Goal: Task Accomplishment & Management: Use online tool/utility

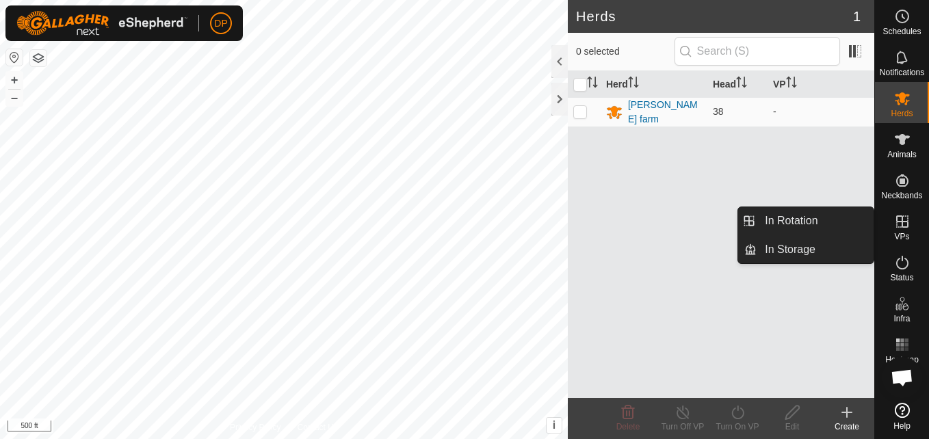
drag, startPoint x: 884, startPoint y: 222, endPoint x: 899, endPoint y: 212, distance: 17.3
click at [899, 212] on es-virtualpaddocks-svg-icon at bounding box center [902, 222] width 25 height 22
click at [851, 217] on link "In Rotation" at bounding box center [815, 220] width 117 height 27
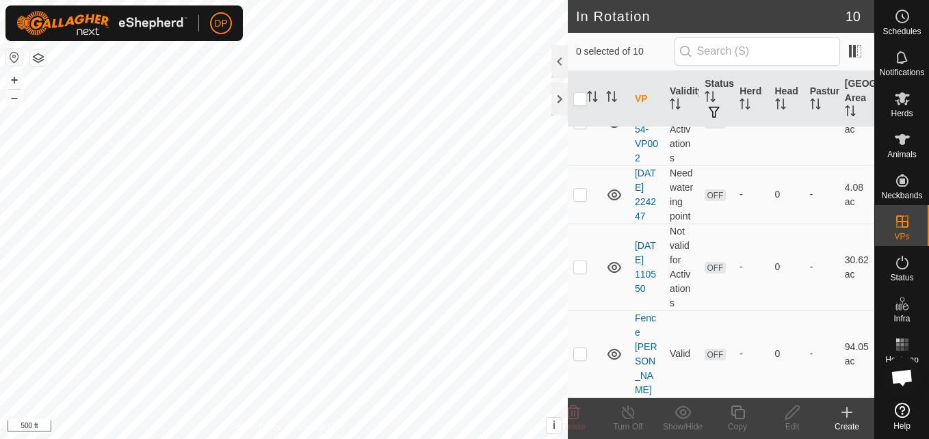
scroll to position [568, 0]
click at [578, 359] on p-checkbox at bounding box center [581, 353] width 14 height 11
checkbox input "true"
click at [793, 415] on icon at bounding box center [793, 413] width 14 height 14
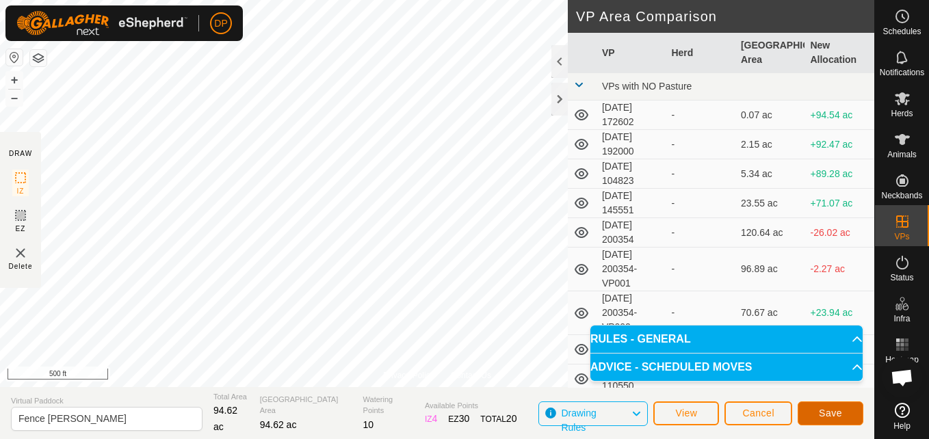
click at [824, 411] on span "Save" at bounding box center [830, 413] width 23 height 11
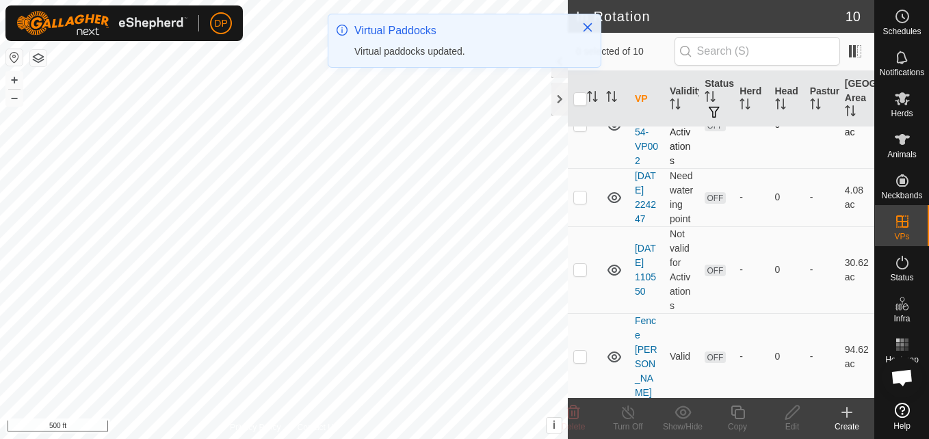
scroll to position [568, 0]
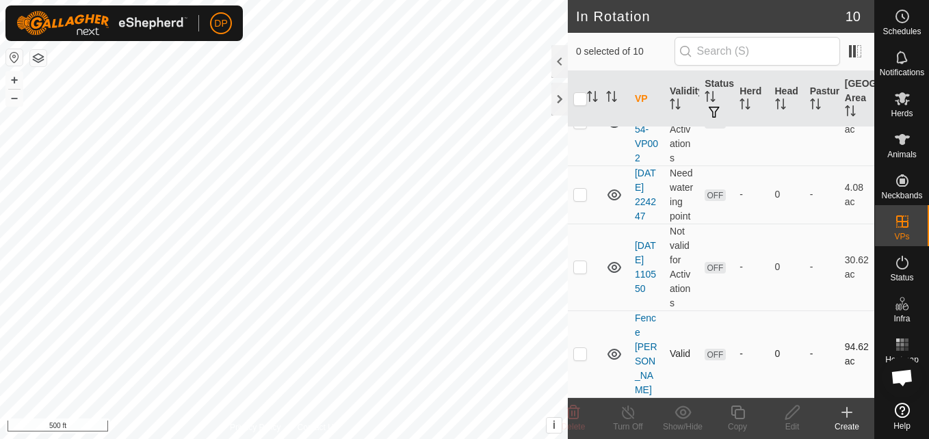
click at [580, 359] on p-checkbox at bounding box center [581, 353] width 14 height 11
checkbox input "true"
click at [902, 99] on icon at bounding box center [902, 98] width 15 height 13
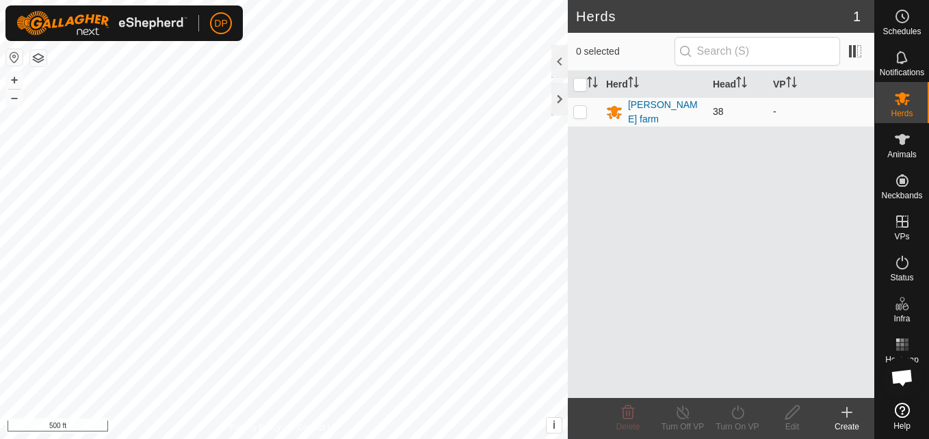
click at [580, 112] on p-checkbox at bounding box center [581, 111] width 14 height 11
checkbox input "true"
click at [737, 411] on icon at bounding box center [738, 412] width 17 height 16
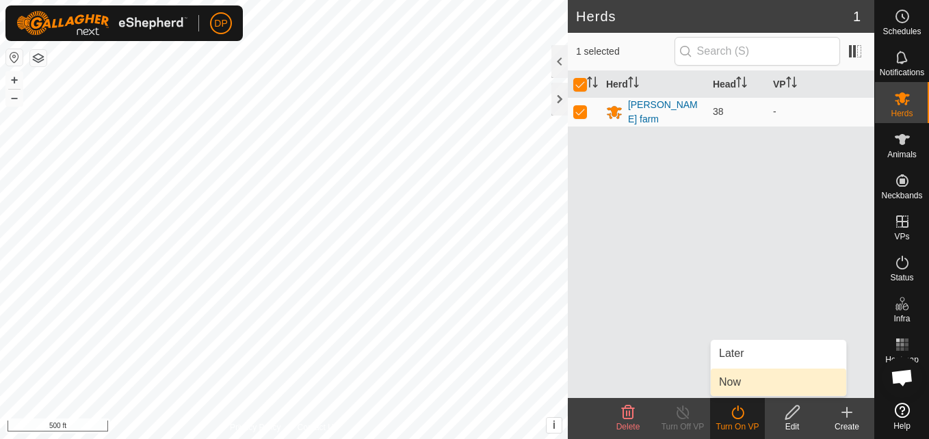
click at [758, 379] on link "Now" at bounding box center [779, 382] width 136 height 27
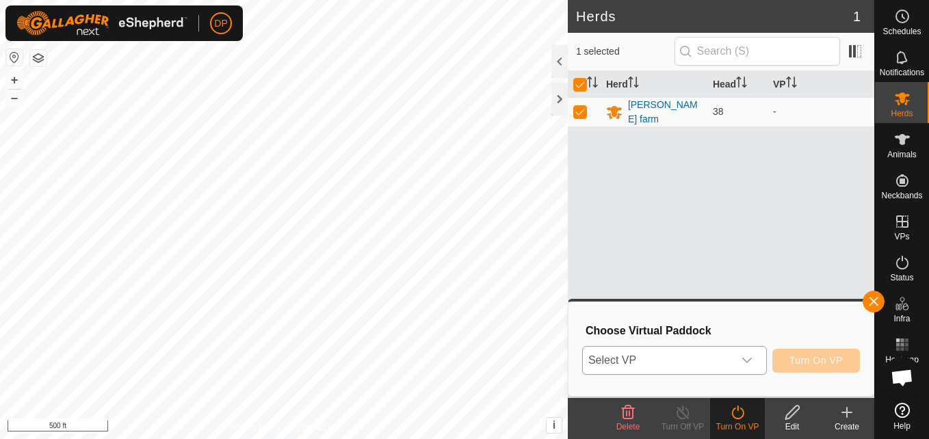
click at [752, 359] on icon "dropdown trigger" at bounding box center [748, 360] width 10 height 5
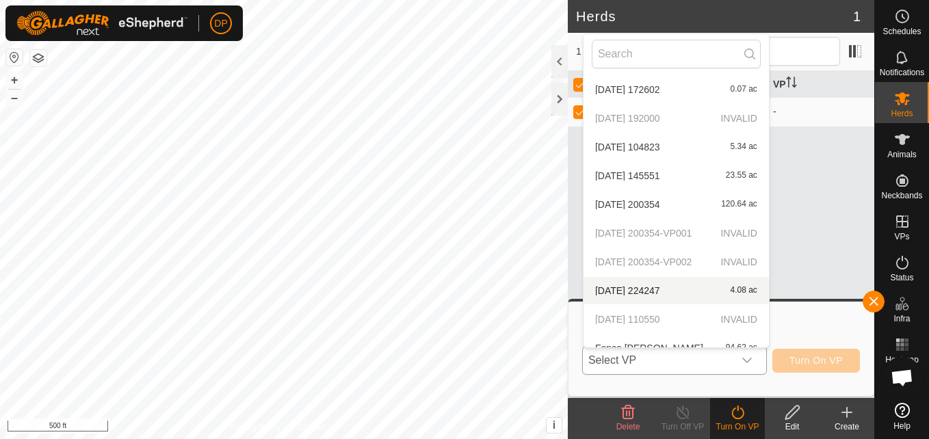
scroll to position [44, 0]
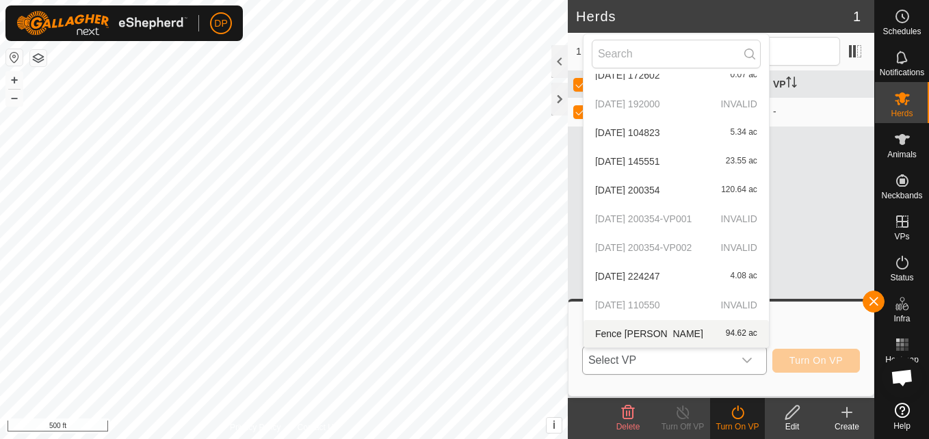
click at [691, 333] on li "[PERSON_NAME] 94.62 ac" at bounding box center [676, 333] width 185 height 27
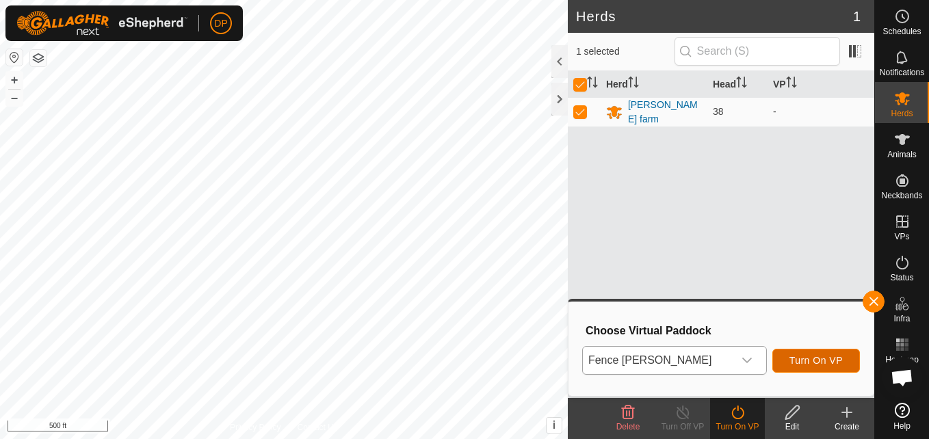
click at [809, 361] on span "Turn On VP" at bounding box center [816, 360] width 53 height 11
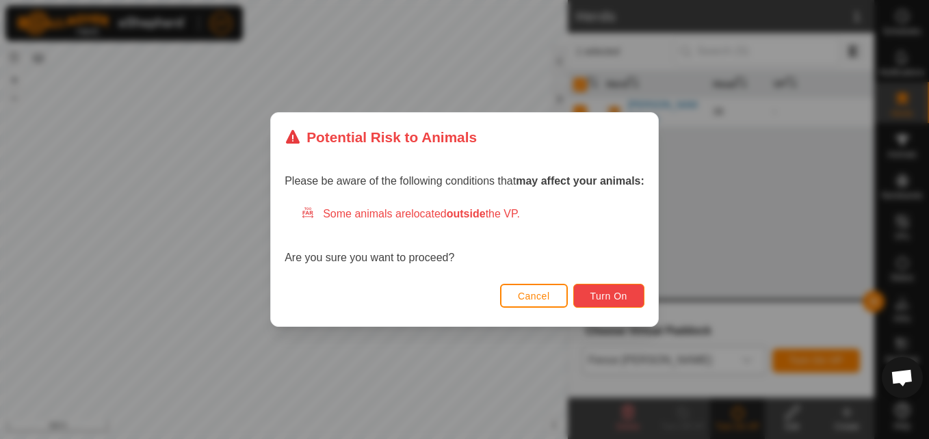
click at [595, 291] on span "Turn On" at bounding box center [609, 296] width 37 height 11
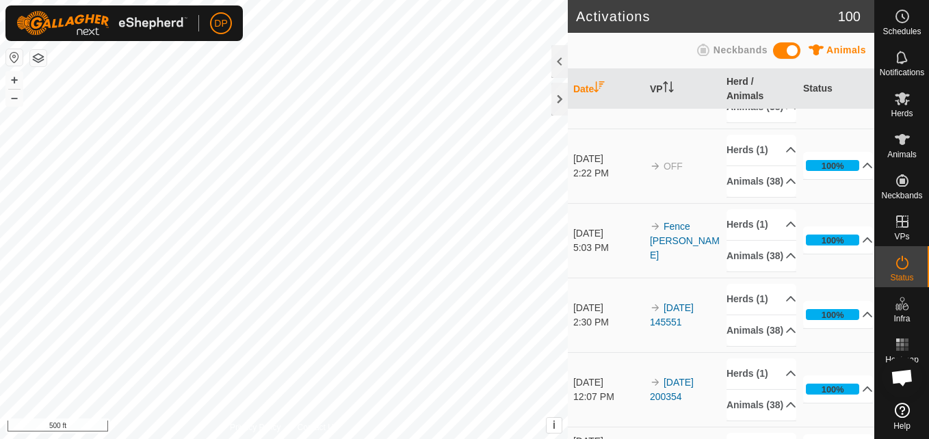
scroll to position [342, 0]
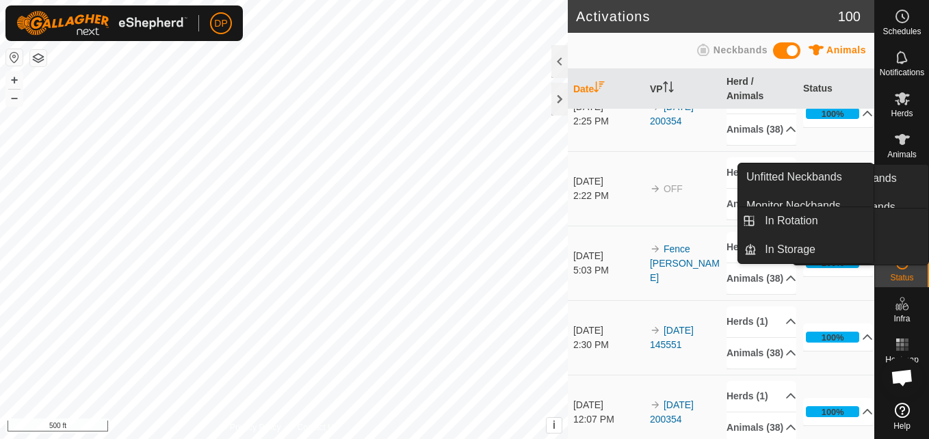
click at [897, 214] on icon at bounding box center [903, 222] width 16 height 16
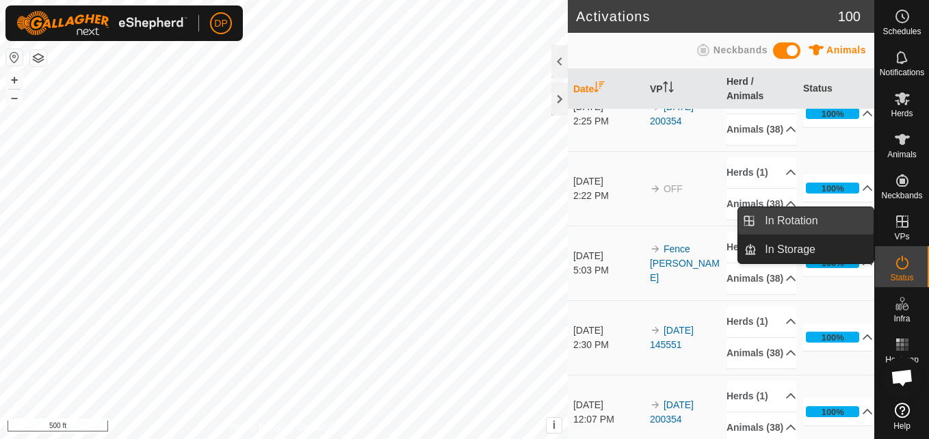
click at [861, 216] on link "In Rotation" at bounding box center [815, 220] width 117 height 27
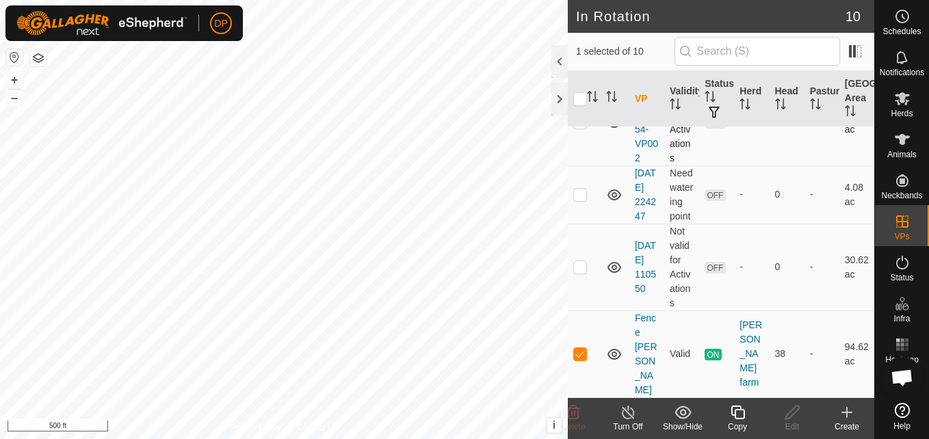
scroll to position [568, 0]
checkbox input "false"
click at [576, 272] on p-checkbox at bounding box center [581, 266] width 14 height 11
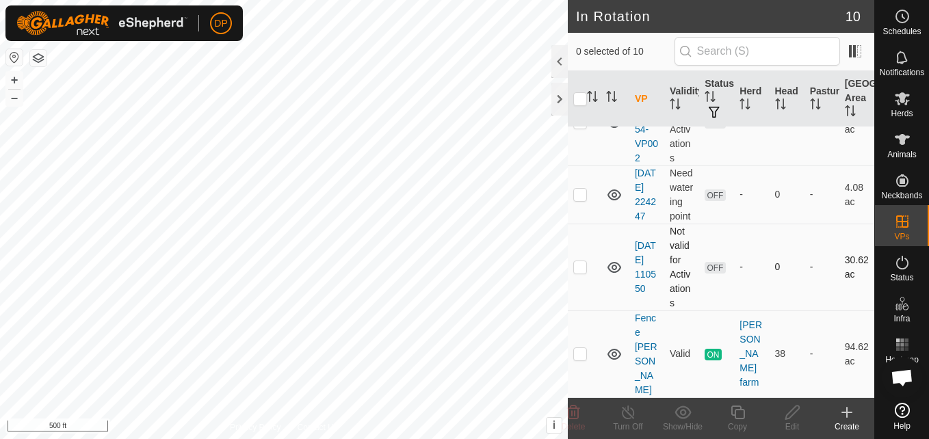
checkbox input "true"
click at [907, 105] on icon at bounding box center [903, 98] width 16 height 16
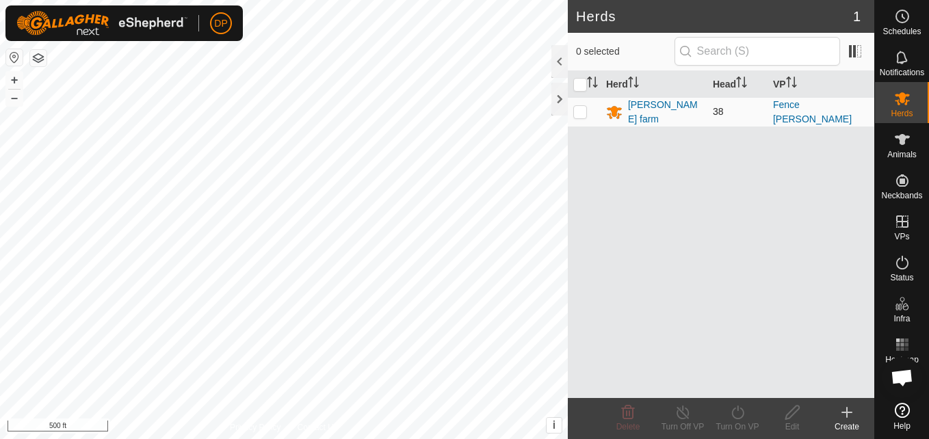
click at [579, 110] on p-checkbox at bounding box center [581, 111] width 14 height 11
checkbox input "true"
click at [738, 415] on icon at bounding box center [738, 412] width 17 height 16
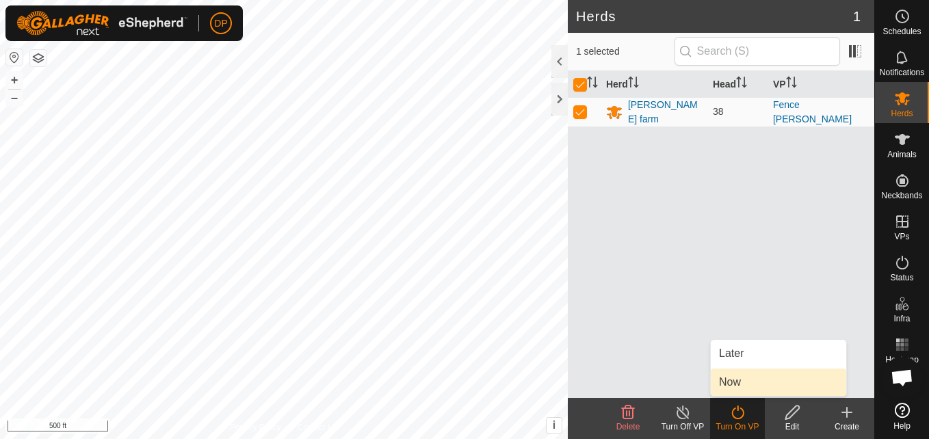
click at [745, 383] on link "Now" at bounding box center [779, 382] width 136 height 27
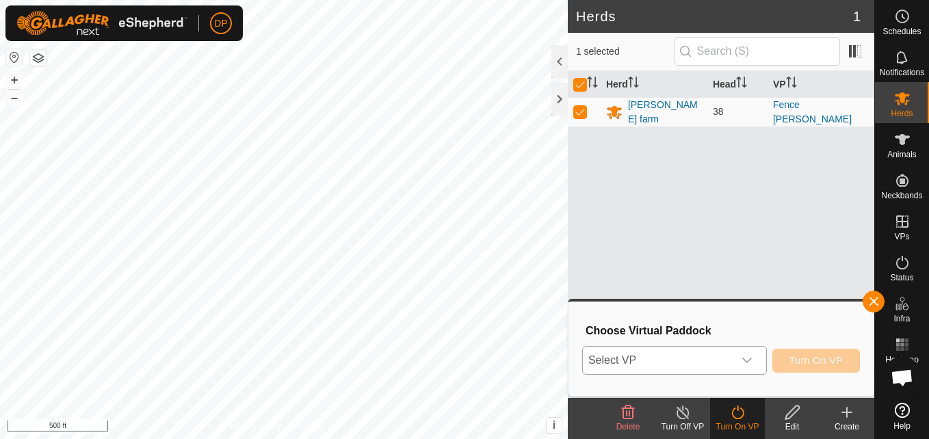
click at [740, 352] on div "dropdown trigger" at bounding box center [747, 360] width 27 height 27
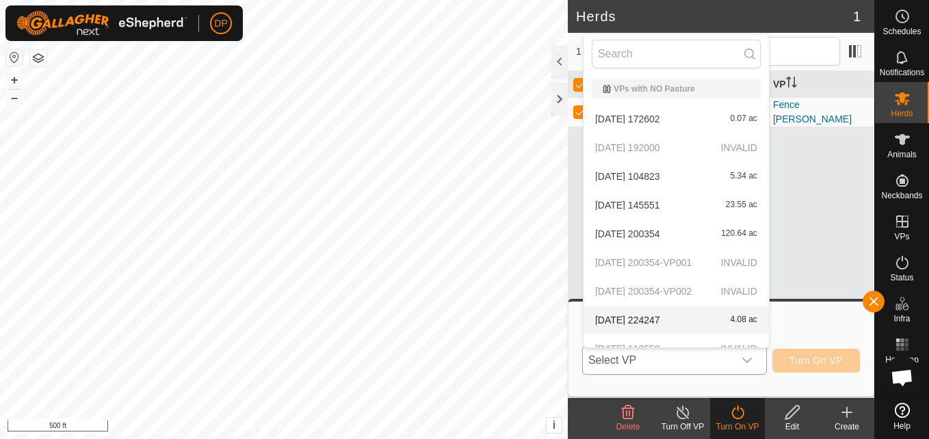
click at [678, 259] on p-selectitem "2025-08-10 200354-VP001 INVALID" at bounding box center [676, 262] width 185 height 27
click at [676, 262] on p-selectitem "2025-08-10 200354-VP001 INVALID" at bounding box center [676, 262] width 185 height 27
click at [677, 289] on p-selectitem "2025-08-10 200354-VP002 INVALID" at bounding box center [676, 291] width 185 height 27
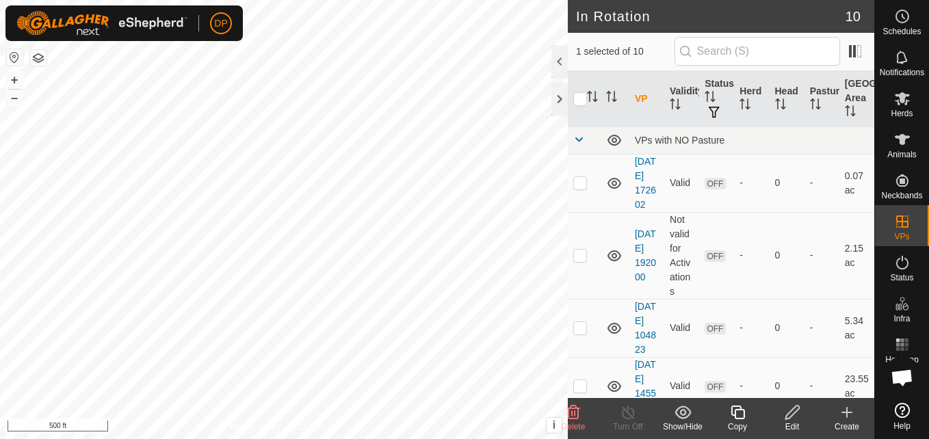
checkbox input "true"
checkbox input "false"
checkbox input "true"
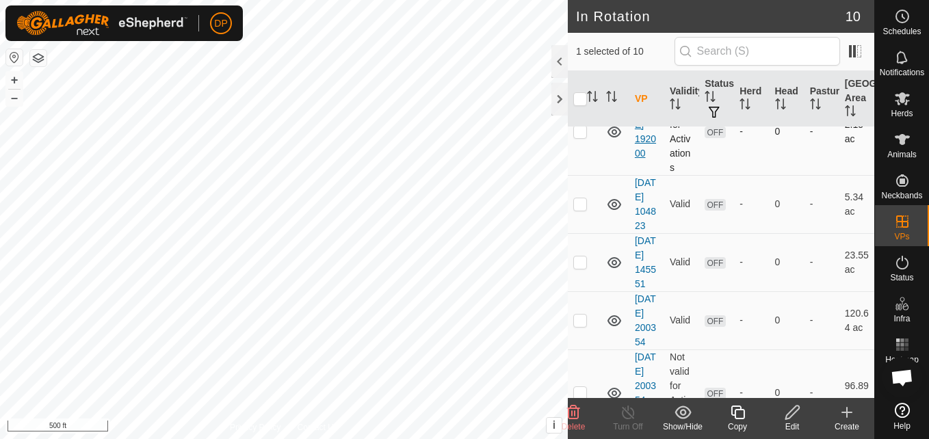
scroll to position [137, 0]
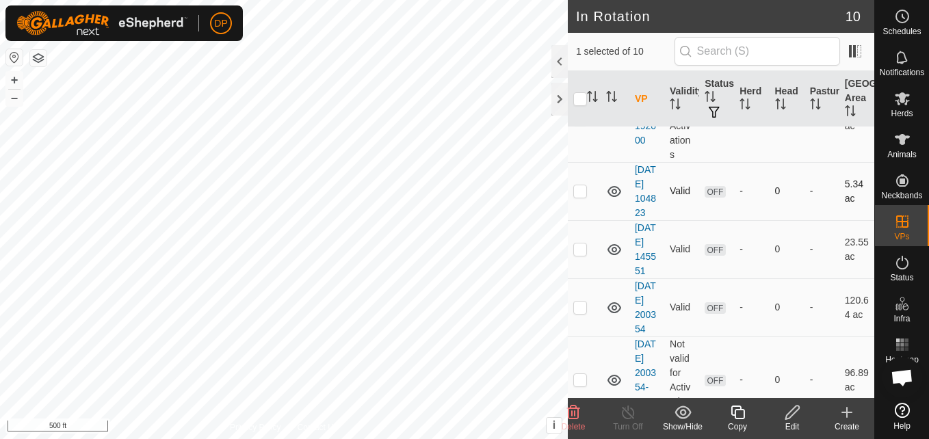
checkbox input "true"
checkbox input "false"
checkbox input "true"
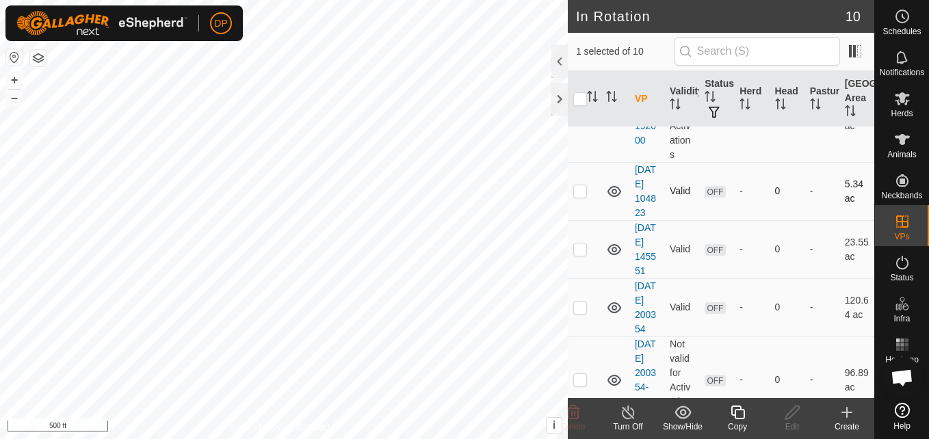
checkbox input "false"
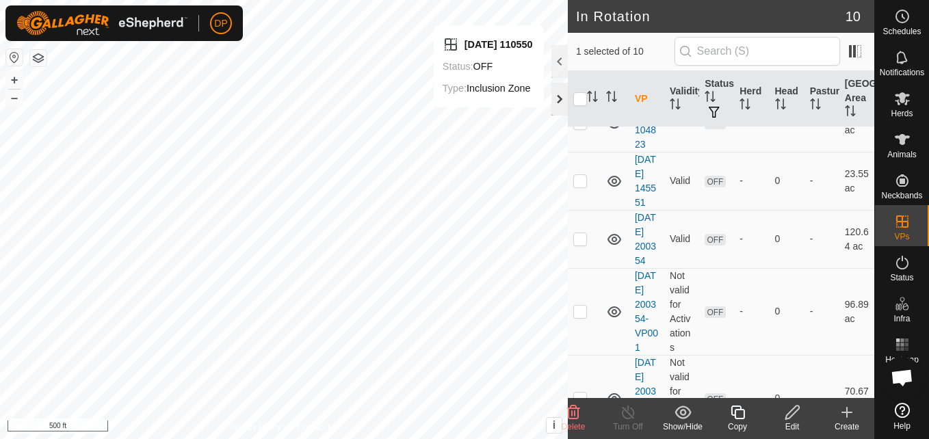
click at [556, 94] on div at bounding box center [560, 99] width 16 height 33
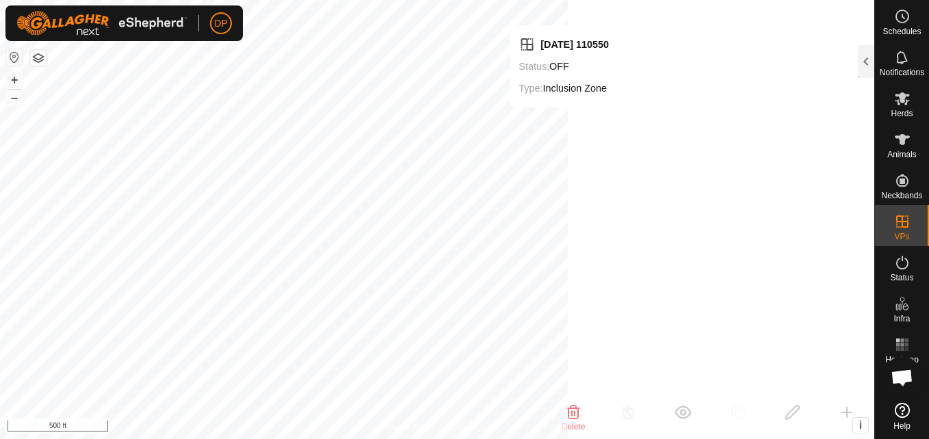
scroll to position [627, 0]
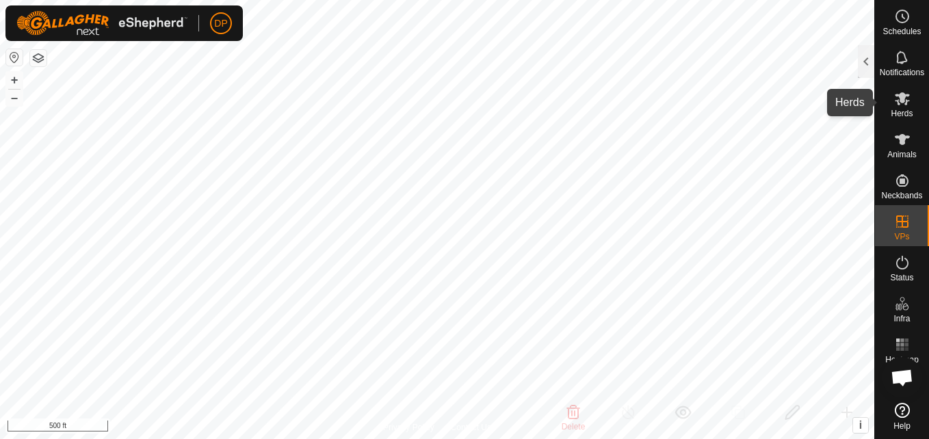
click at [898, 105] on icon at bounding box center [902, 98] width 15 height 13
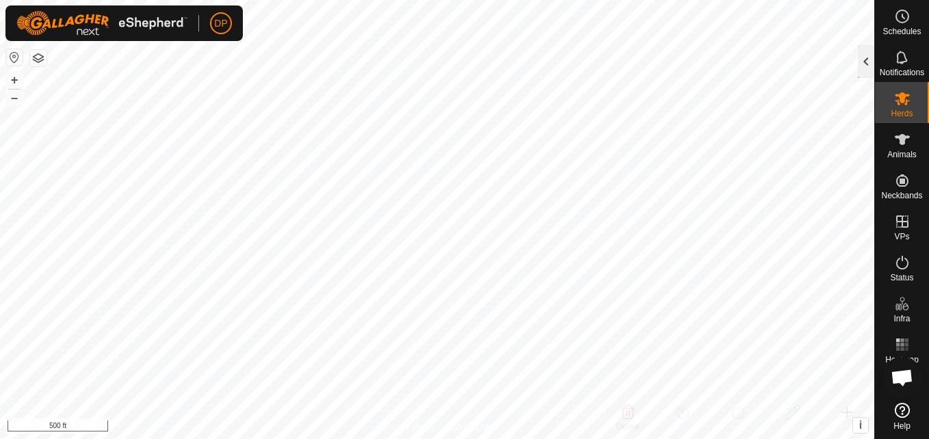
click at [866, 62] on div at bounding box center [866, 61] width 16 height 33
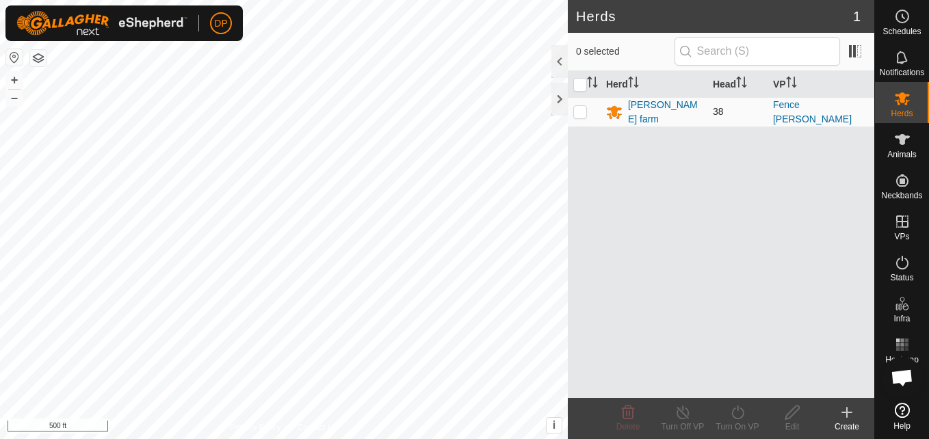
click at [580, 112] on p-checkbox at bounding box center [581, 111] width 14 height 11
checkbox input "true"
click at [788, 416] on icon at bounding box center [792, 412] width 17 height 16
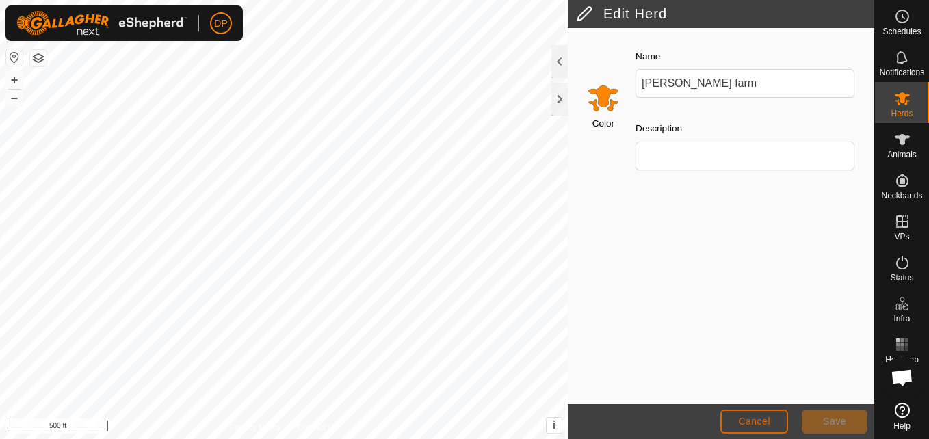
click at [769, 417] on span "Cancel" at bounding box center [754, 421] width 32 height 11
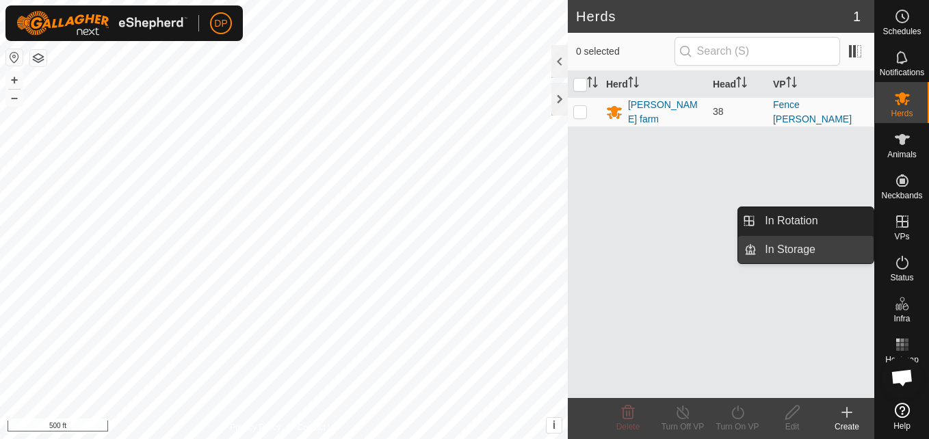
click at [842, 242] on link "In Storage" at bounding box center [815, 249] width 117 height 27
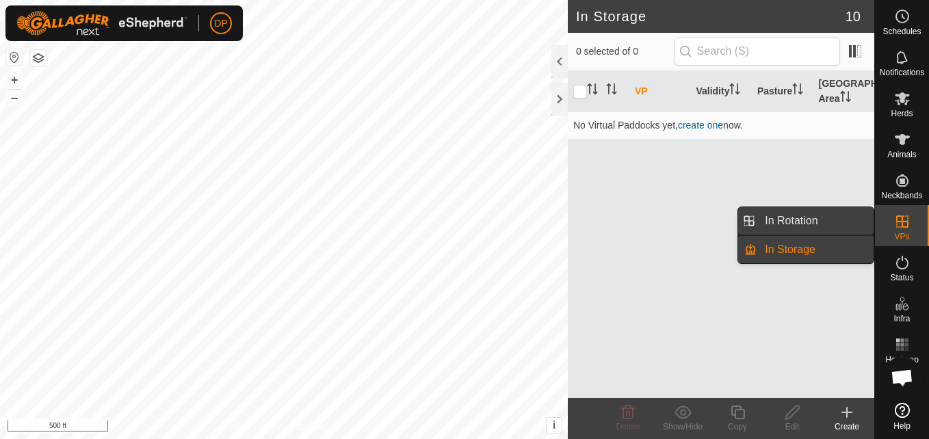
click at [836, 217] on link "In Rotation" at bounding box center [815, 220] width 117 height 27
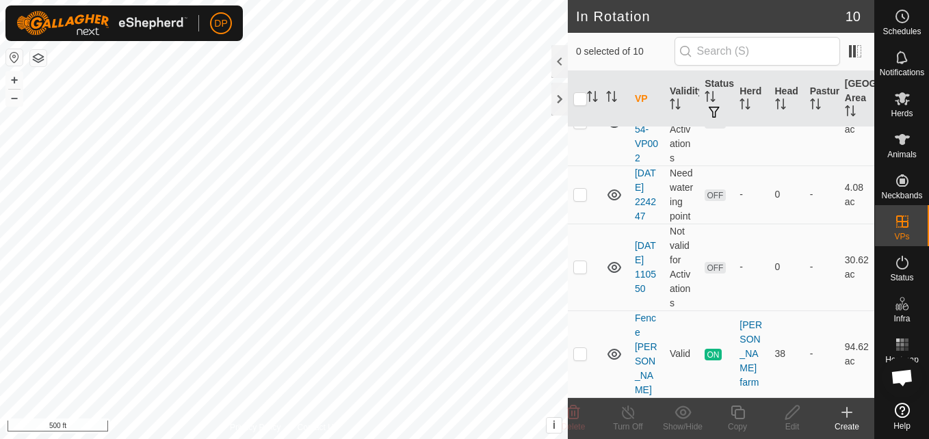
scroll to position [568, 0]
click at [583, 272] on p-checkbox at bounding box center [581, 266] width 14 height 11
checkbox input "true"
click at [794, 414] on icon at bounding box center [793, 413] width 14 height 14
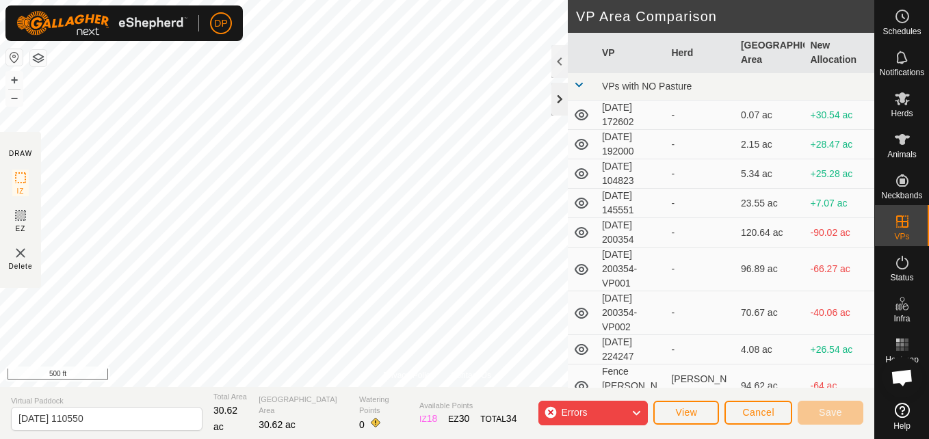
click at [561, 95] on div at bounding box center [560, 99] width 16 height 33
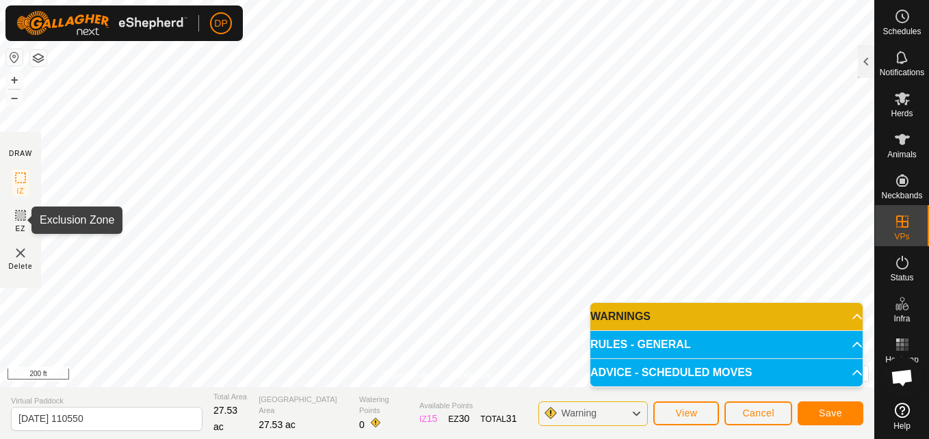
click at [23, 214] on icon at bounding box center [20, 215] width 16 height 16
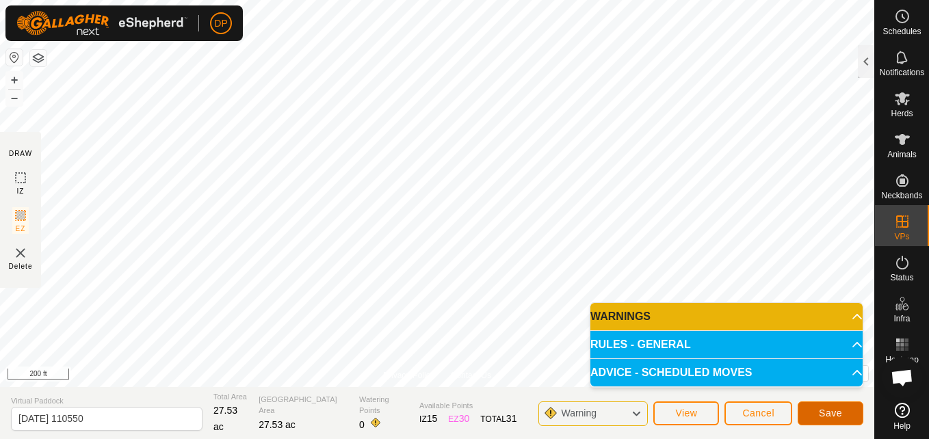
click at [833, 406] on button "Save" at bounding box center [831, 414] width 66 height 24
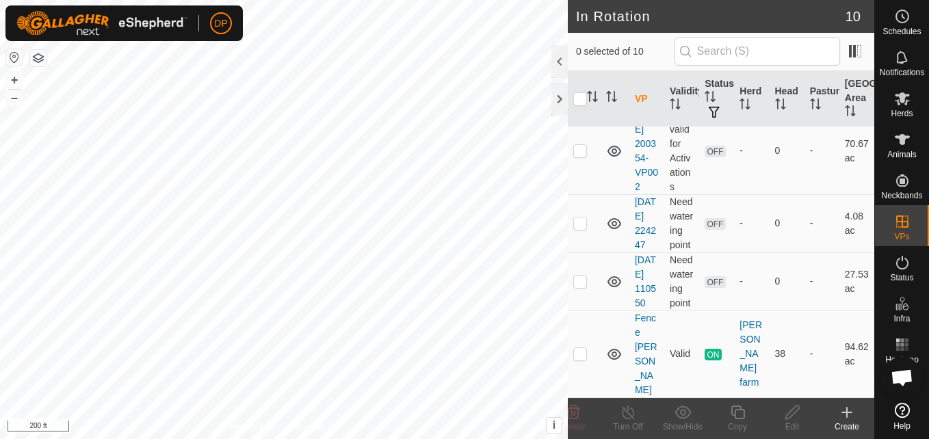
scroll to position [554, 0]
click at [579, 287] on p-checkbox at bounding box center [581, 281] width 14 height 11
checkbox input "true"
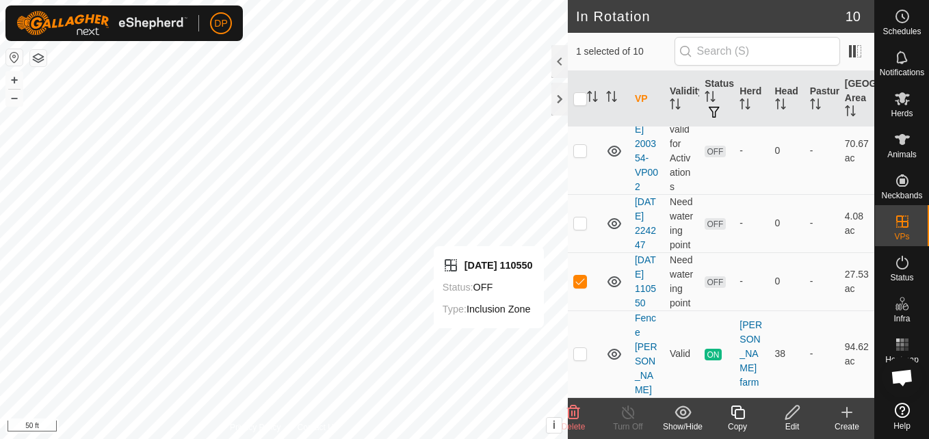
click at [797, 413] on icon at bounding box center [792, 412] width 17 height 16
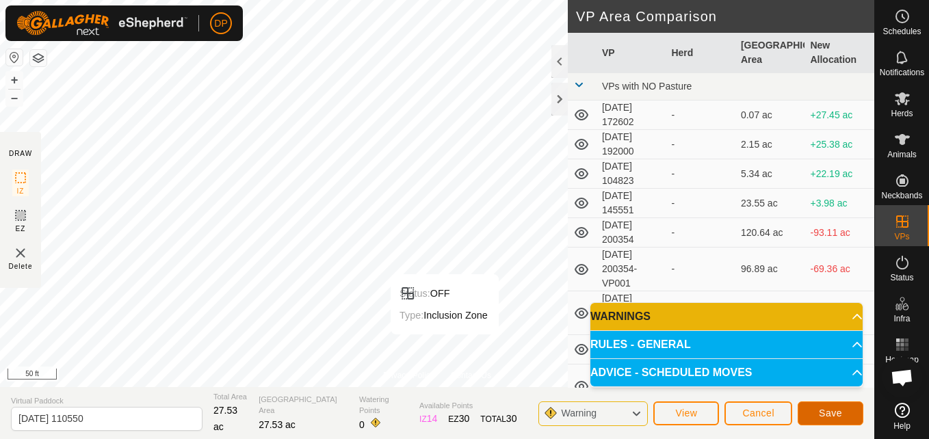
click at [844, 409] on button "Save" at bounding box center [831, 414] width 66 height 24
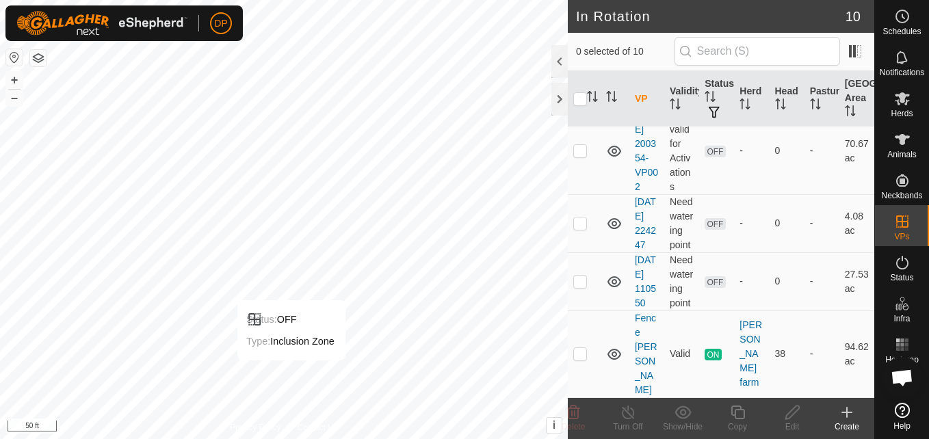
scroll to position [554, 0]
click at [580, 285] on p-checkbox at bounding box center [581, 281] width 14 height 11
checkbox input "true"
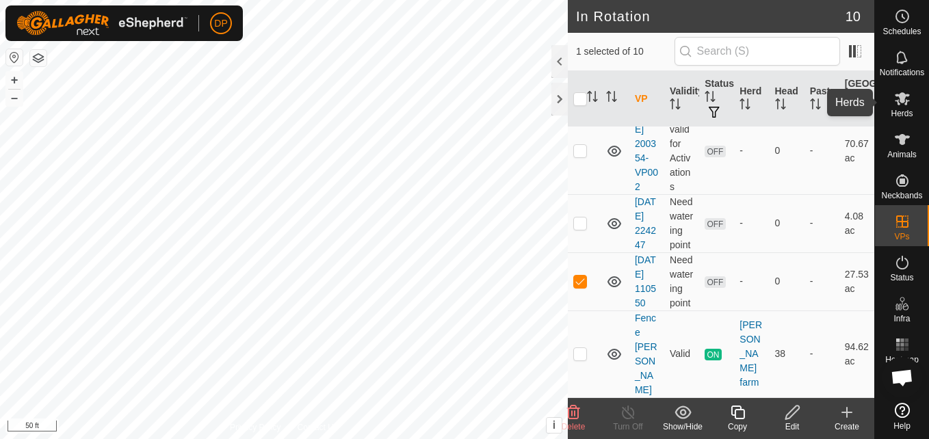
click at [902, 97] on icon at bounding box center [902, 98] width 15 height 13
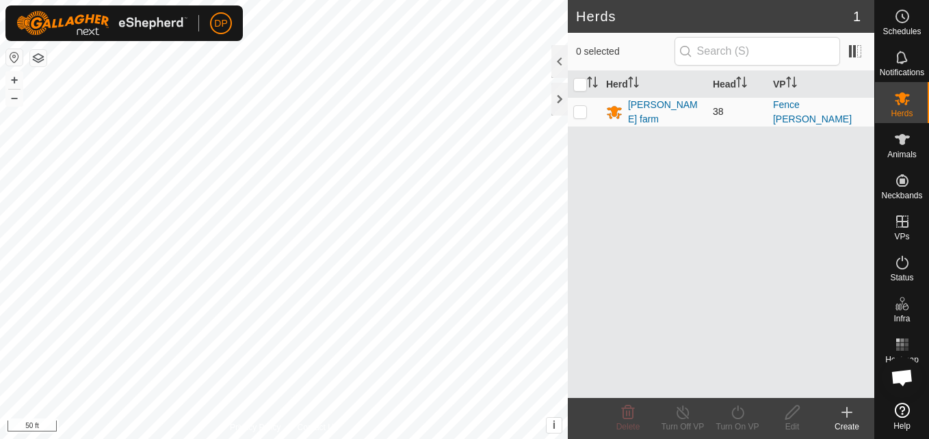
click at [576, 108] on p-checkbox at bounding box center [581, 111] width 14 height 11
checkbox input "true"
click at [736, 413] on icon at bounding box center [738, 412] width 17 height 16
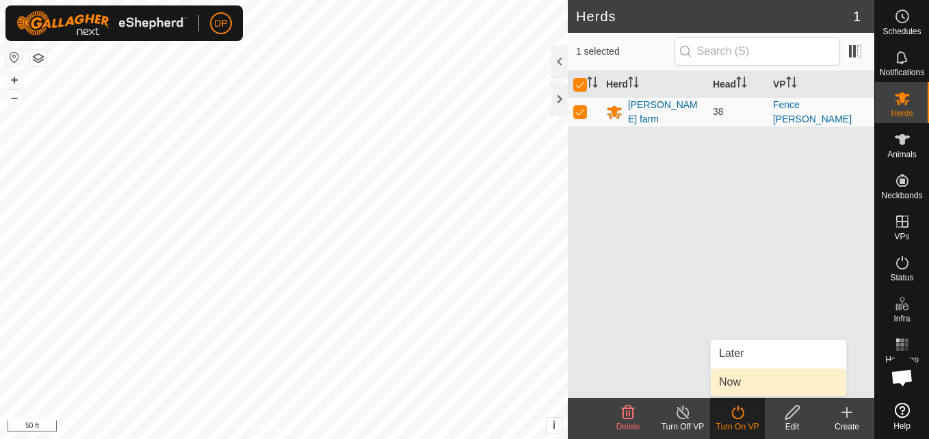
click at [743, 387] on link "Now" at bounding box center [779, 382] width 136 height 27
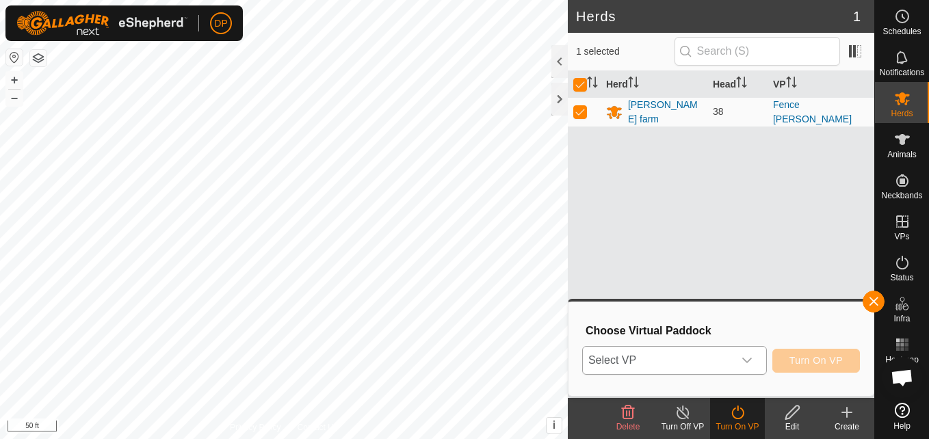
click at [750, 362] on icon "dropdown trigger" at bounding box center [748, 360] width 10 height 5
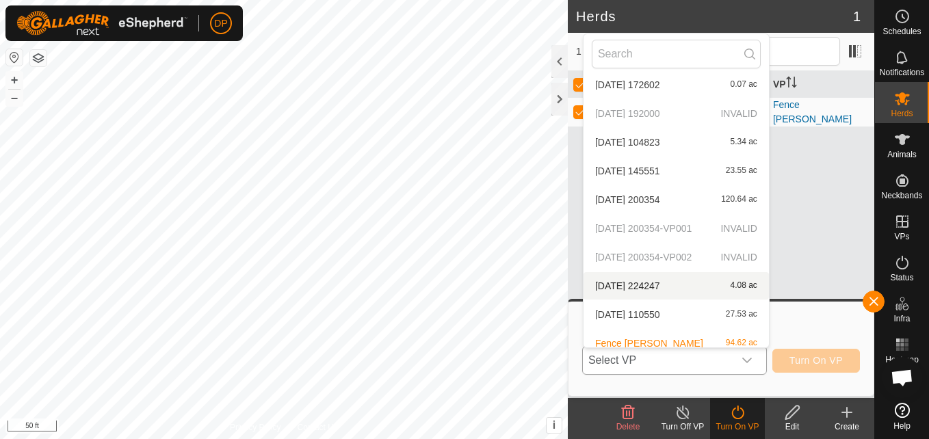
scroll to position [44, 0]
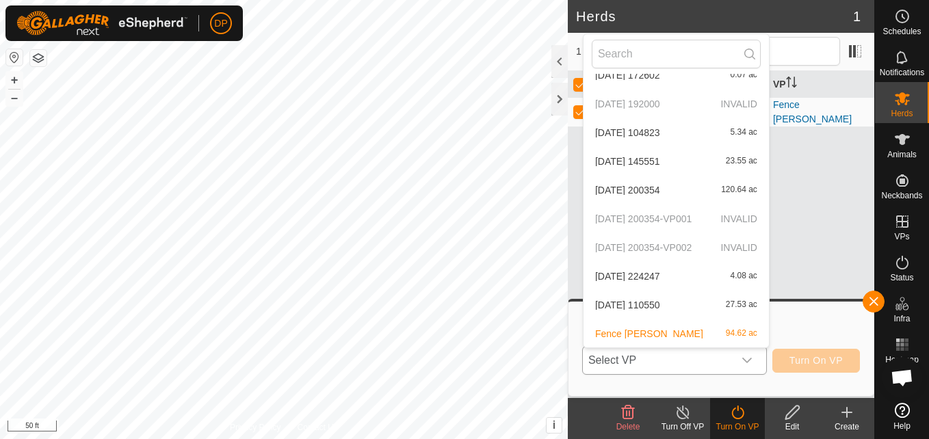
click at [644, 301] on li "2025-08-30 110550 27.53 ac" at bounding box center [676, 305] width 185 height 27
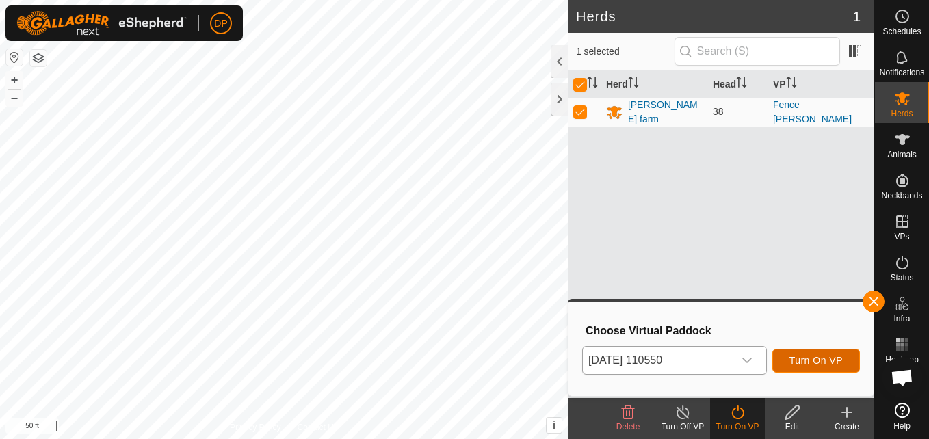
click at [808, 357] on span "Turn On VP" at bounding box center [816, 360] width 53 height 11
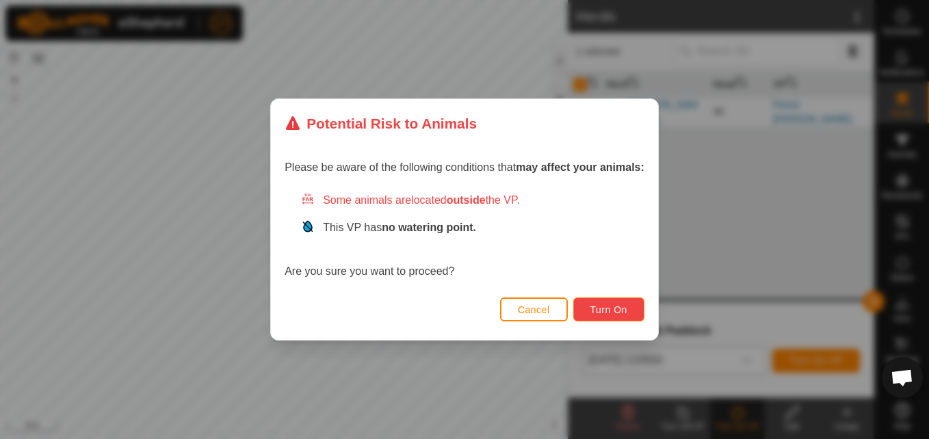
click at [613, 309] on span "Turn On" at bounding box center [609, 310] width 37 height 11
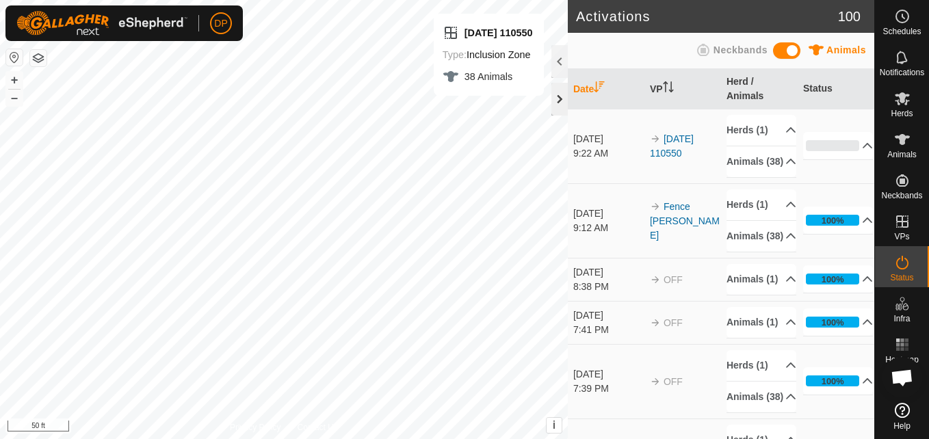
click at [560, 100] on div at bounding box center [560, 99] width 16 height 33
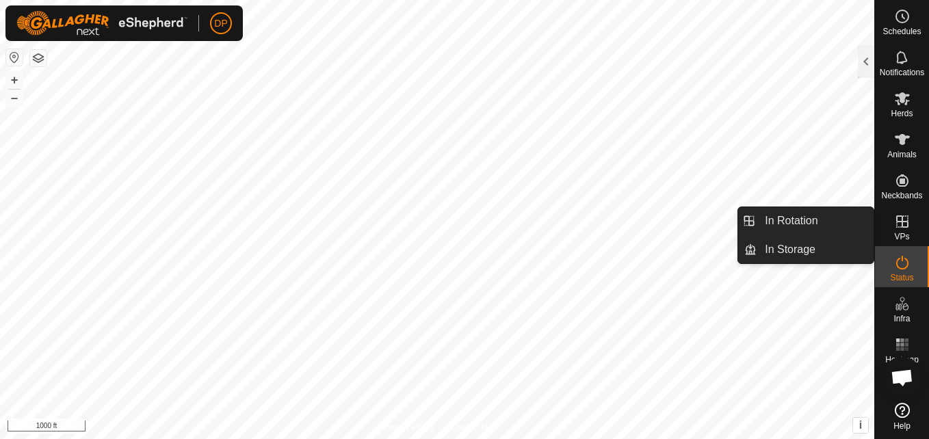
click at [893, 220] on es-virtualpaddocks-svg-icon at bounding box center [902, 222] width 25 height 22
click at [834, 245] on link "In Storage" at bounding box center [815, 249] width 117 height 27
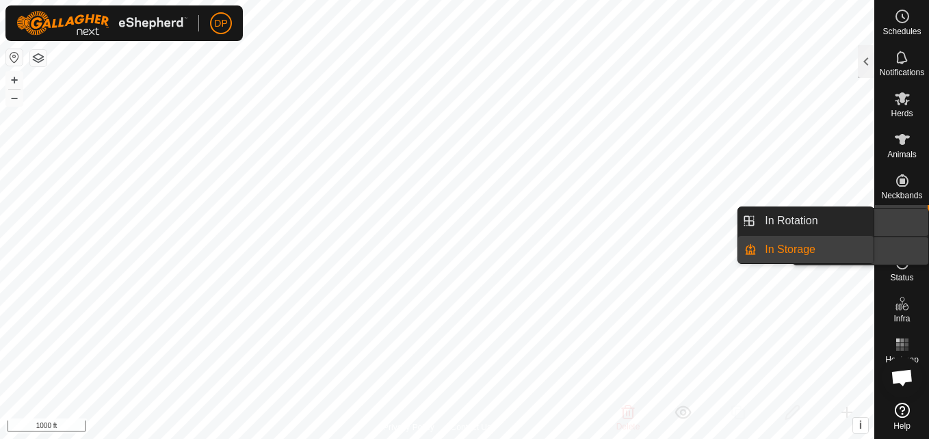
click at [899, 220] on link "In Rotation" at bounding box center [870, 222] width 117 height 27
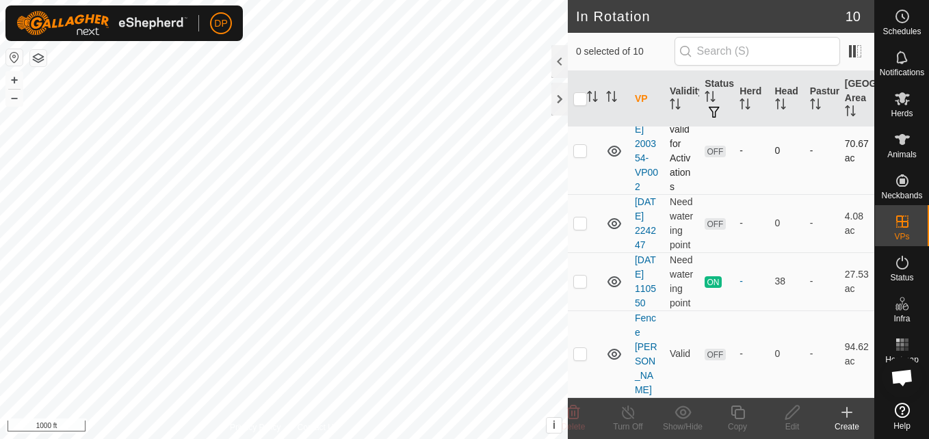
scroll to position [554, 0]
click at [581, 359] on p-checkbox at bounding box center [581, 353] width 14 height 11
checkbox input "true"
click at [900, 95] on icon at bounding box center [902, 98] width 15 height 13
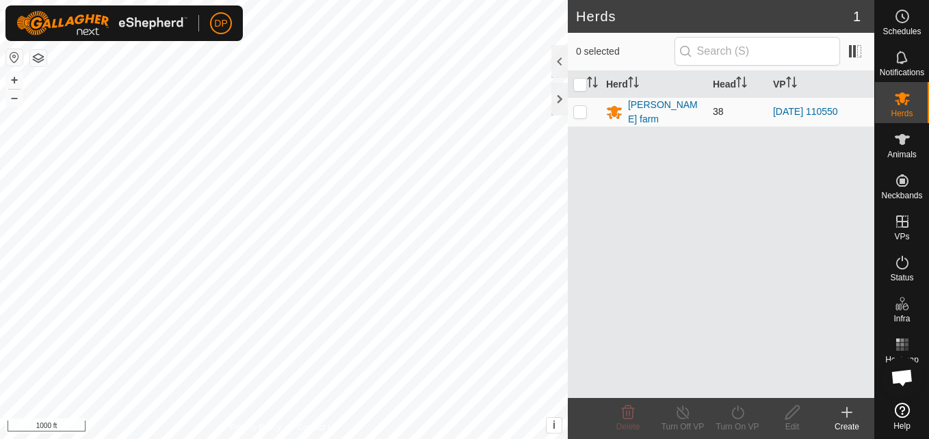
click at [584, 109] on p-checkbox at bounding box center [581, 111] width 14 height 11
checkbox input "true"
click at [736, 410] on icon at bounding box center [738, 412] width 17 height 16
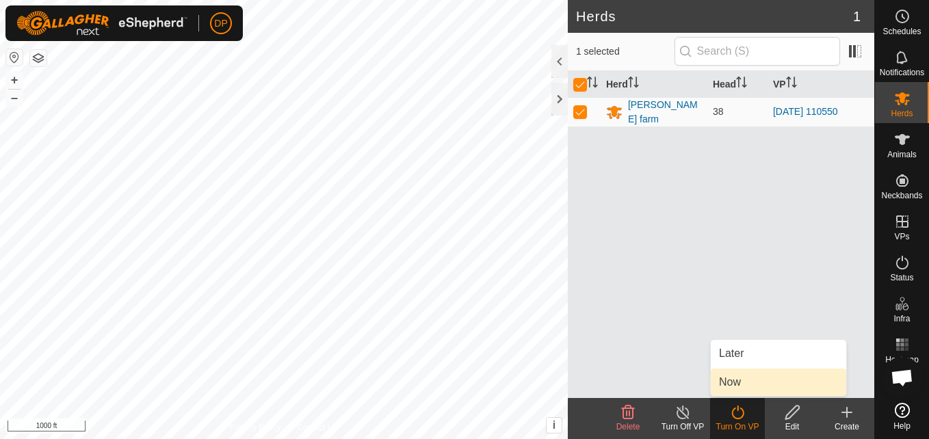
click at [735, 387] on link "Now" at bounding box center [779, 382] width 136 height 27
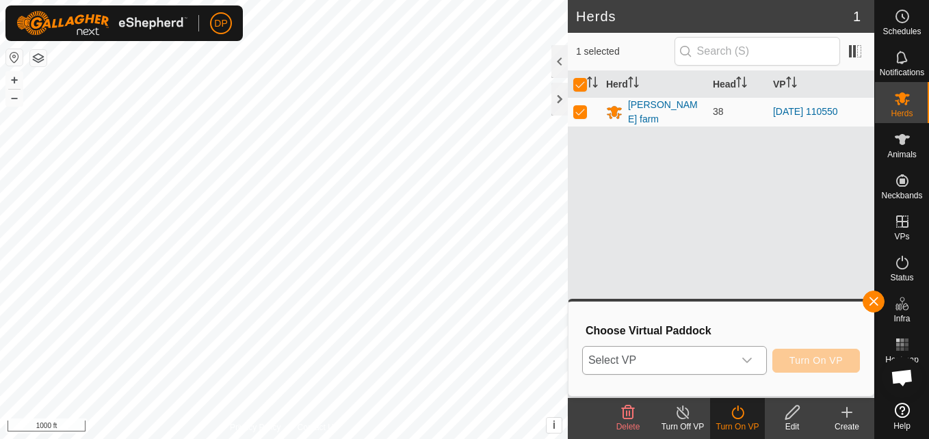
click at [746, 361] on icon "dropdown trigger" at bounding box center [747, 360] width 11 height 11
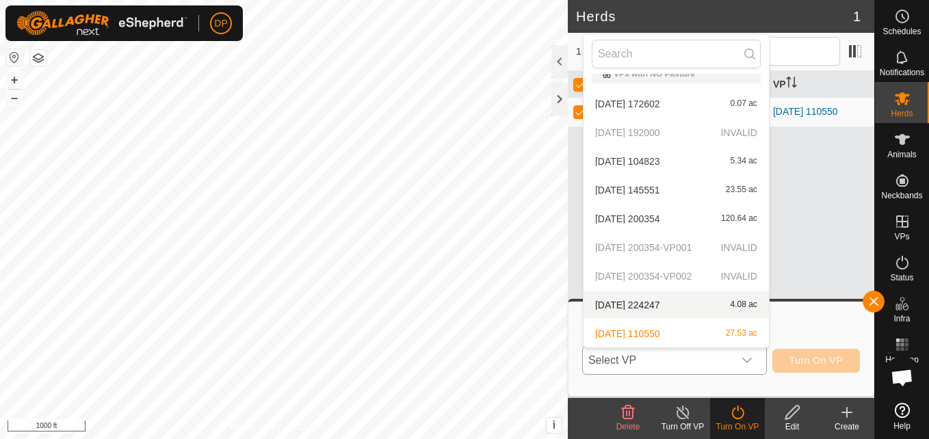
scroll to position [44, 0]
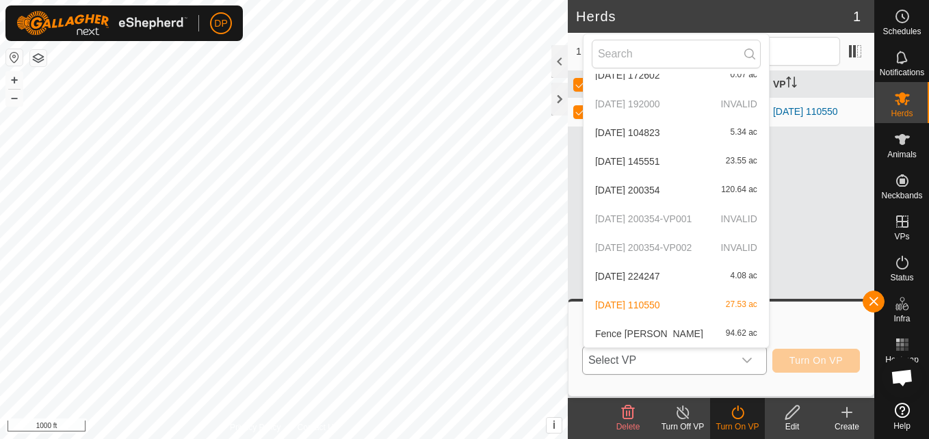
click at [709, 330] on li "[PERSON_NAME] 94.62 ac" at bounding box center [676, 333] width 185 height 27
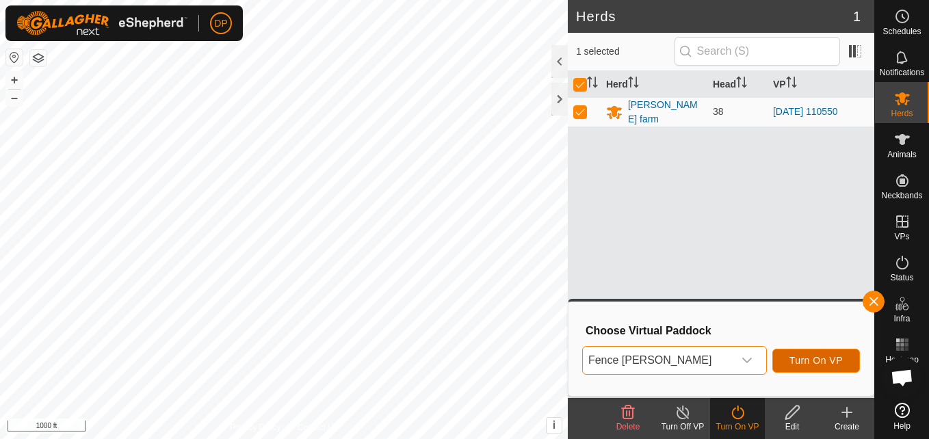
click at [823, 362] on span "Turn On VP" at bounding box center [816, 360] width 53 height 11
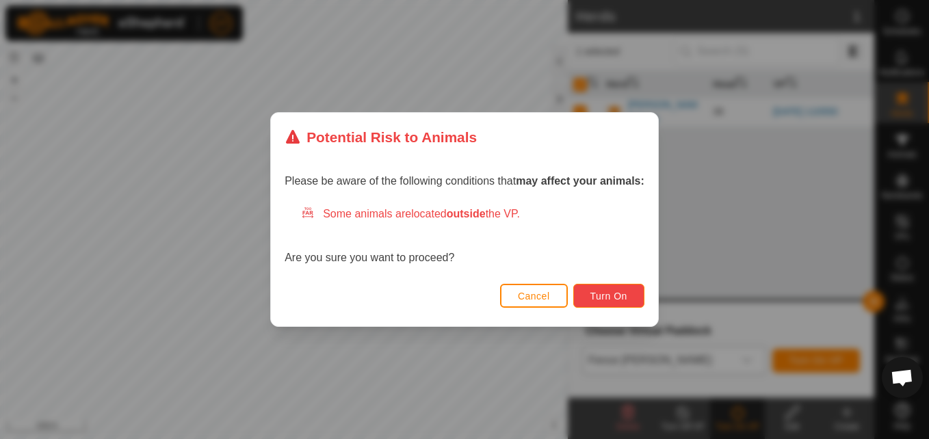
click at [614, 300] on span "Turn On" at bounding box center [609, 296] width 37 height 11
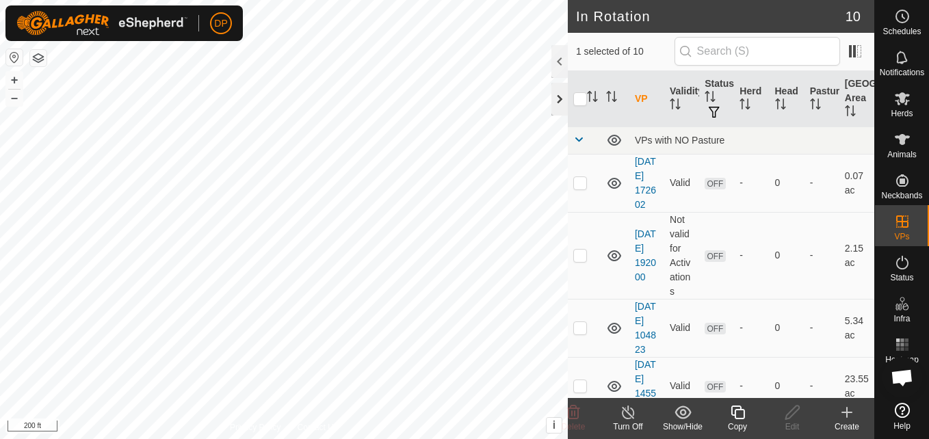
click at [561, 99] on div at bounding box center [560, 99] width 16 height 33
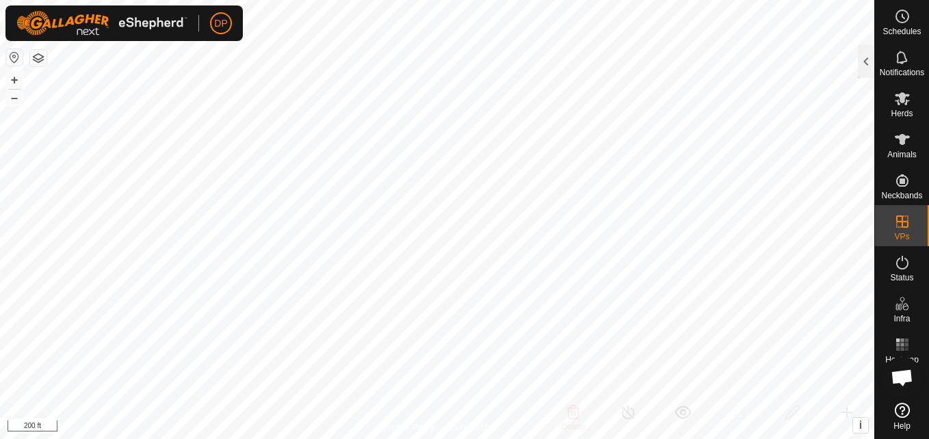
checkbox input "false"
checkbox input "true"
checkbox input "false"
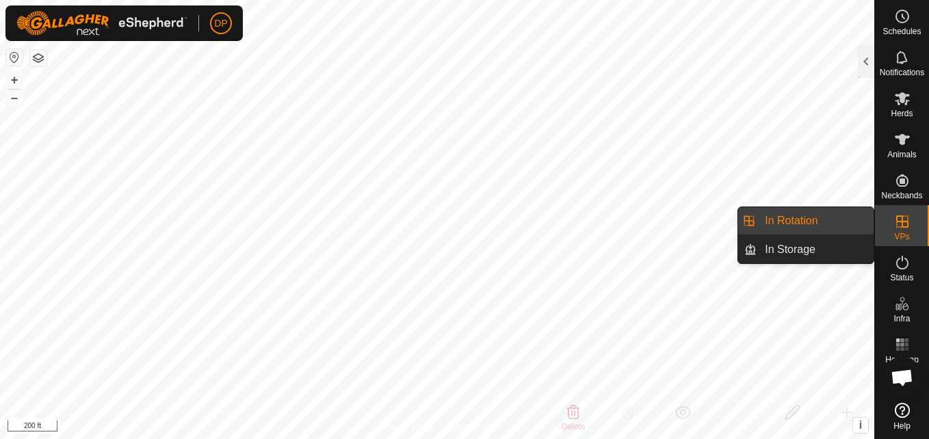
click at [897, 218] on icon at bounding box center [903, 222] width 12 height 12
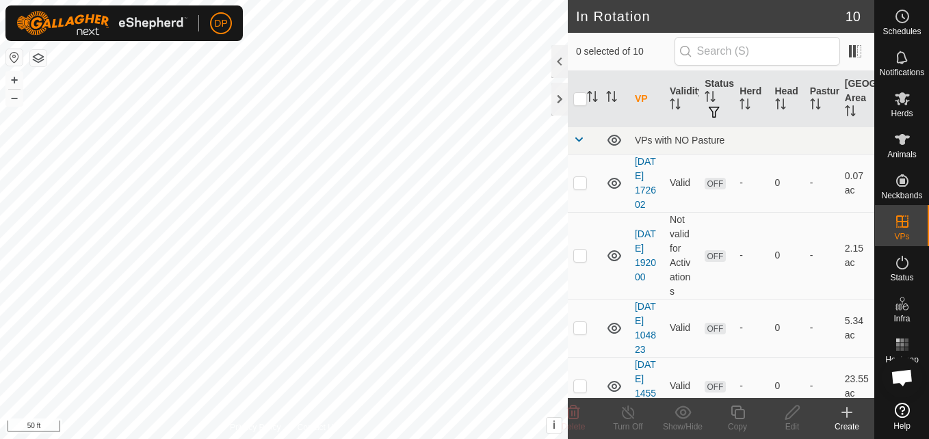
click at [593, 439] on html "DP Schedules Notifications Herds Animals Neckbands VPs Status Infra Heatmap Hel…" at bounding box center [464, 219] width 929 height 439
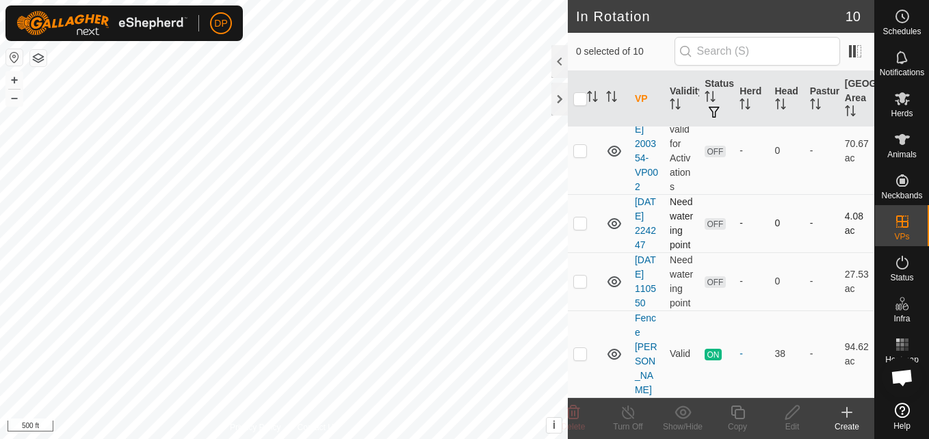
scroll to position [554, 0]
click at [579, 287] on p-checkbox at bounding box center [581, 281] width 14 height 11
checkbox input "true"
click at [903, 94] on icon at bounding box center [902, 98] width 15 height 13
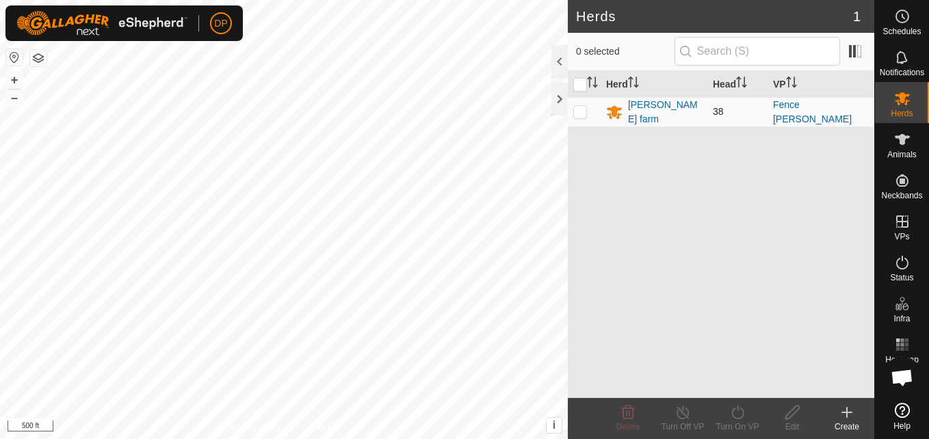
click at [579, 106] on p-checkbox at bounding box center [581, 111] width 14 height 11
checkbox input "true"
click at [735, 413] on icon at bounding box center [738, 412] width 17 height 16
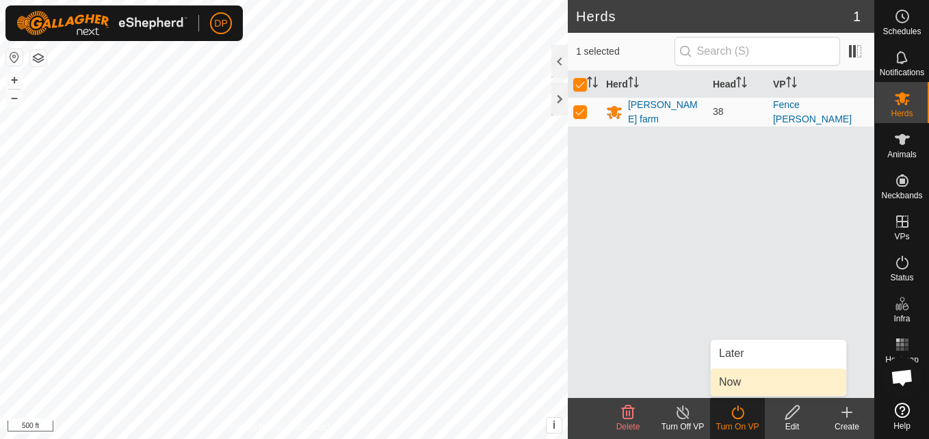
click at [751, 385] on link "Now" at bounding box center [779, 382] width 136 height 27
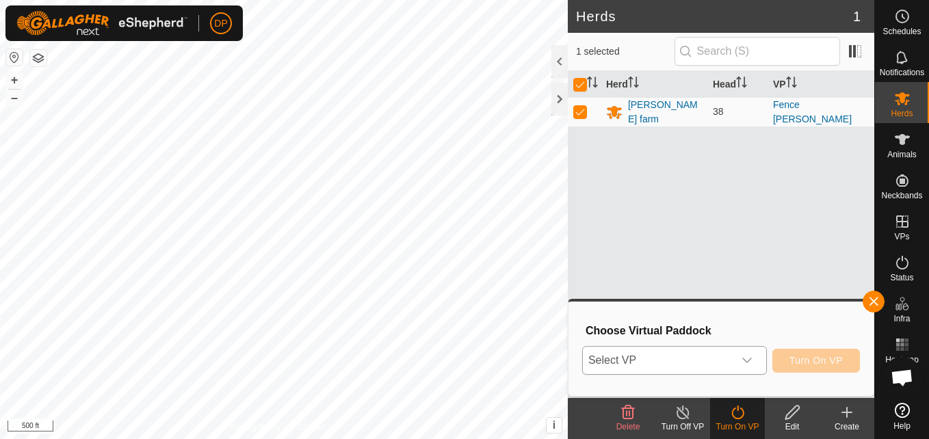
click at [752, 363] on icon "dropdown trigger" at bounding box center [747, 360] width 11 height 11
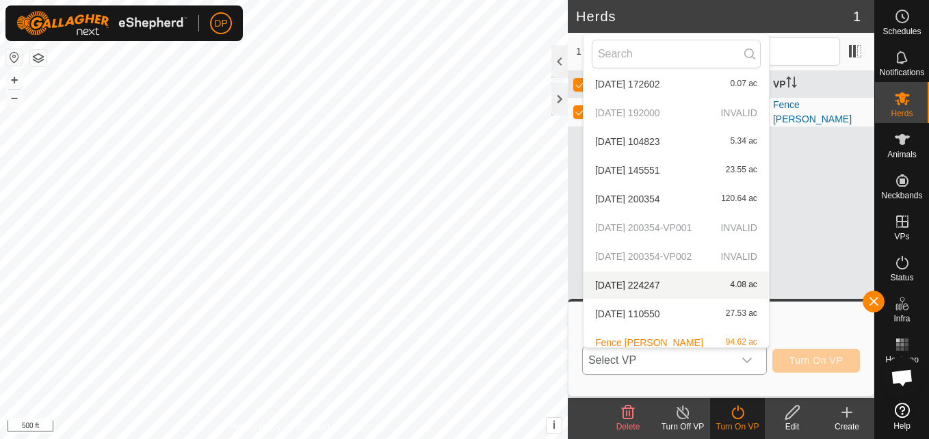
scroll to position [44, 0]
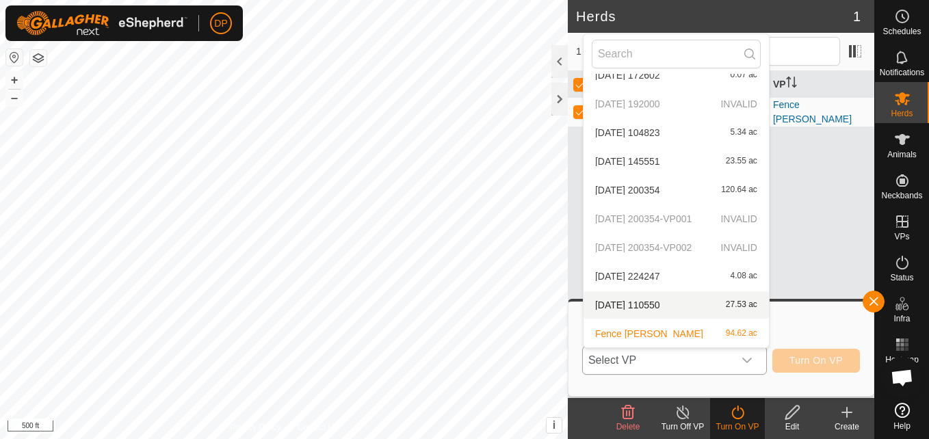
click at [648, 303] on li "2025-08-30 110550 27.53 ac" at bounding box center [676, 305] width 185 height 27
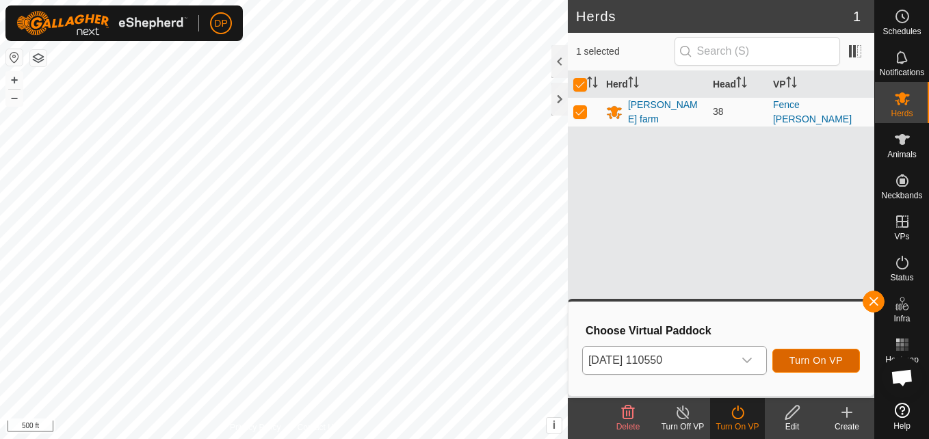
click at [797, 357] on span "Turn On VP" at bounding box center [816, 360] width 53 height 11
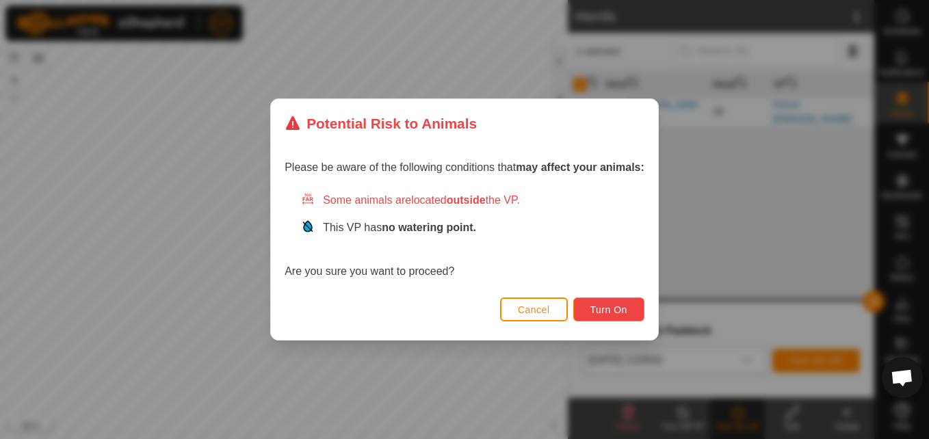
click at [595, 310] on span "Turn On" at bounding box center [609, 310] width 37 height 11
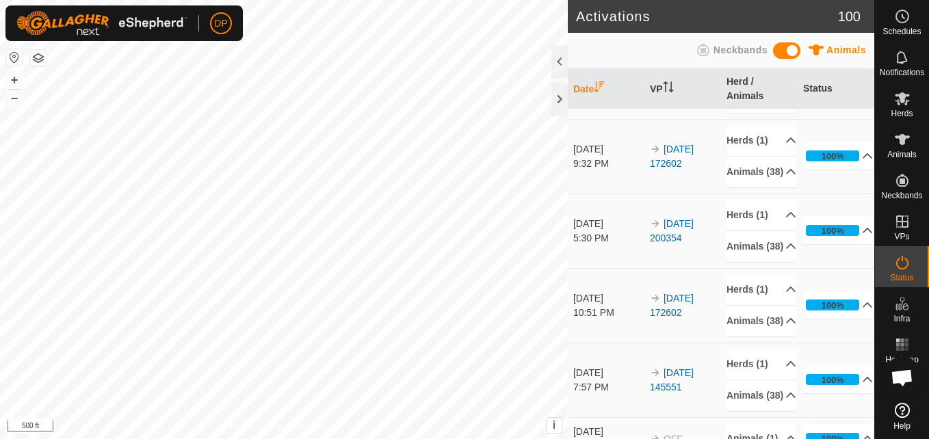
scroll to position [1643, 0]
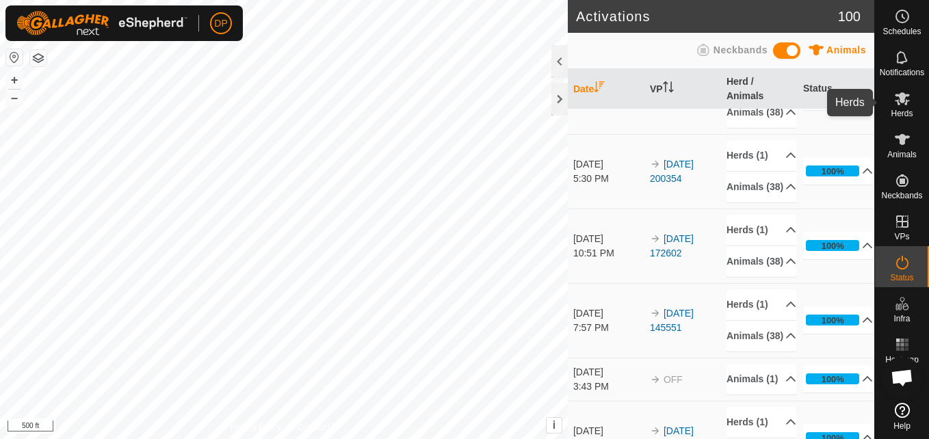
click at [903, 101] on icon at bounding box center [902, 98] width 15 height 13
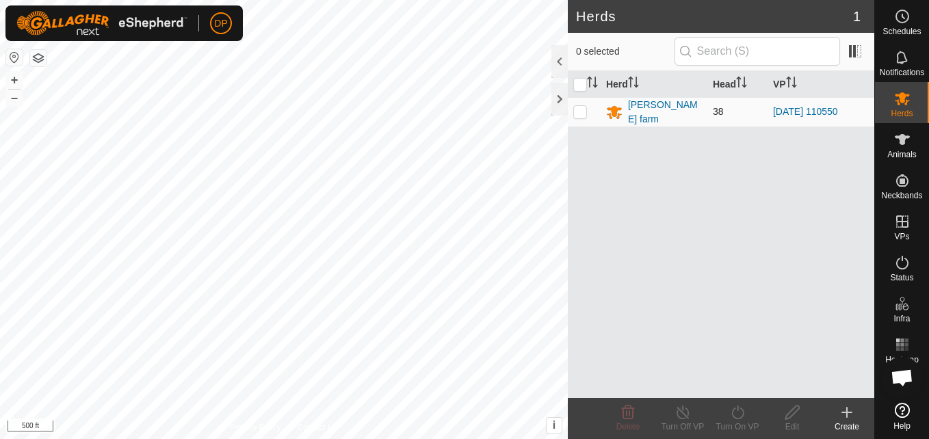
click at [579, 102] on td at bounding box center [584, 111] width 33 height 29
checkbox input "true"
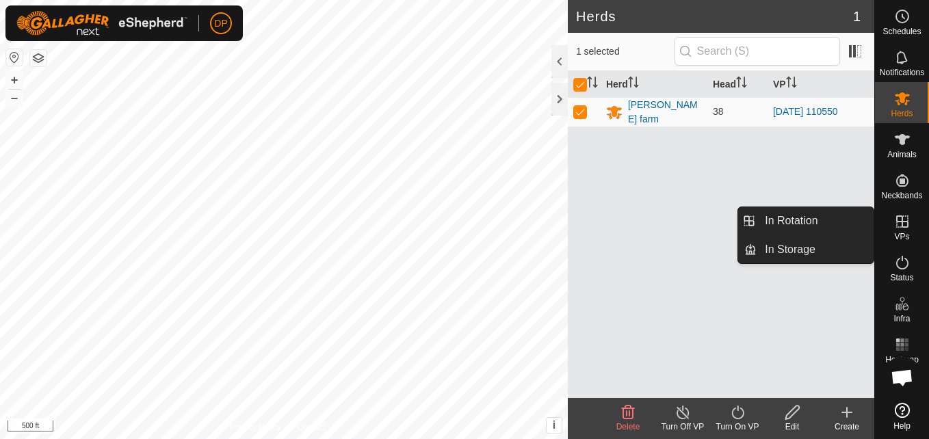
click at [899, 224] on icon at bounding box center [903, 222] width 16 height 16
click at [844, 223] on link "In Rotation" at bounding box center [815, 220] width 117 height 27
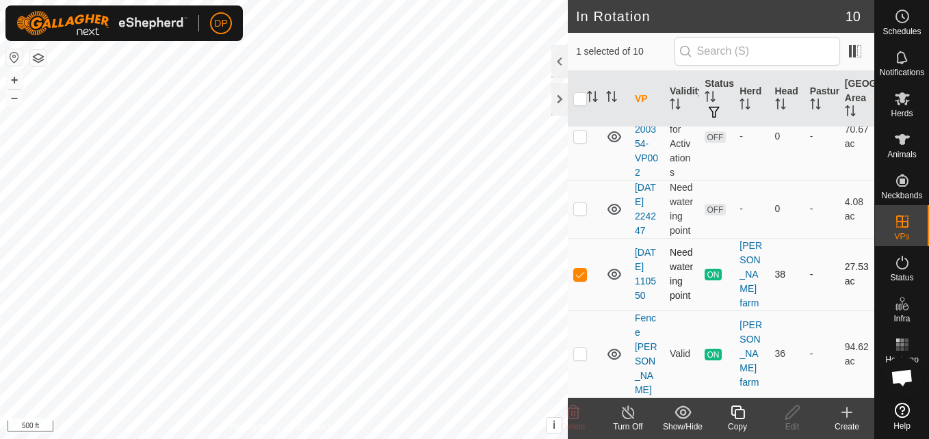
scroll to position [554, 0]
click at [580, 359] on p-checkbox at bounding box center [581, 353] width 14 height 11
checkbox input "false"
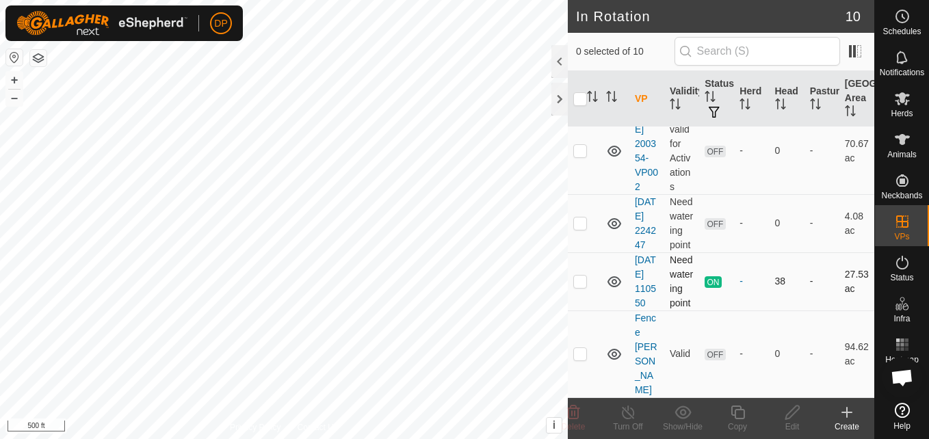
scroll to position [554, 0]
click at [578, 357] on p-checkbox at bounding box center [581, 353] width 14 height 11
checkbox input "true"
click at [903, 95] on icon at bounding box center [902, 98] width 15 height 13
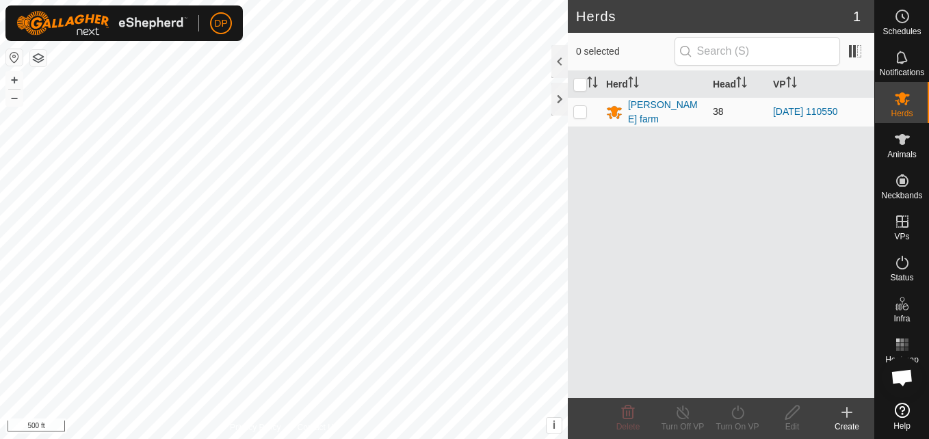
click at [574, 110] on p-checkbox at bounding box center [581, 111] width 14 height 11
checkbox input "true"
click at [735, 418] on icon at bounding box center [738, 413] width 12 height 14
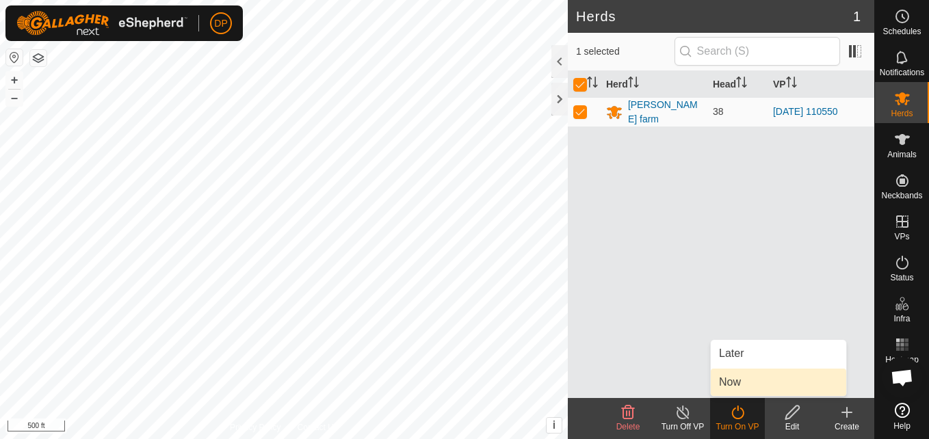
click at [739, 385] on link "Now" at bounding box center [779, 382] width 136 height 27
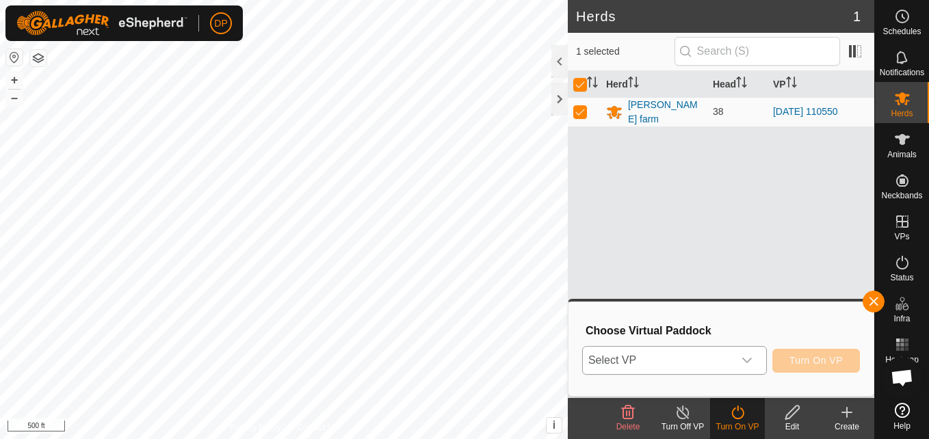
click at [749, 361] on icon "dropdown trigger" at bounding box center [748, 360] width 10 height 5
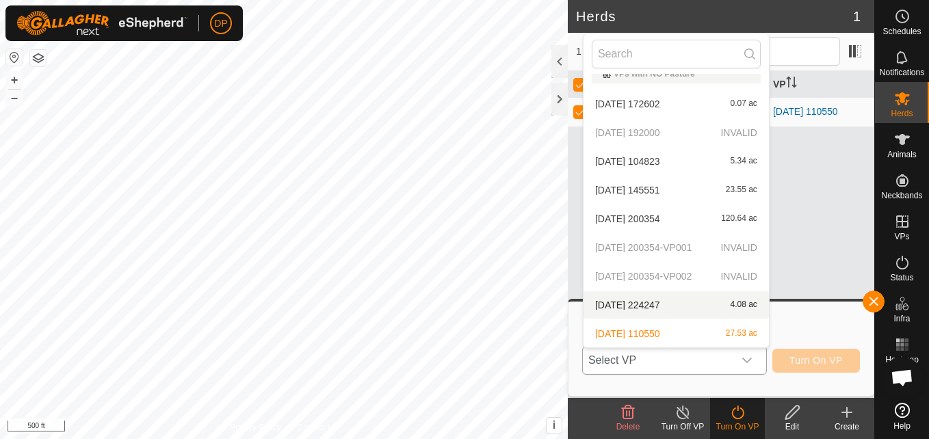
scroll to position [44, 0]
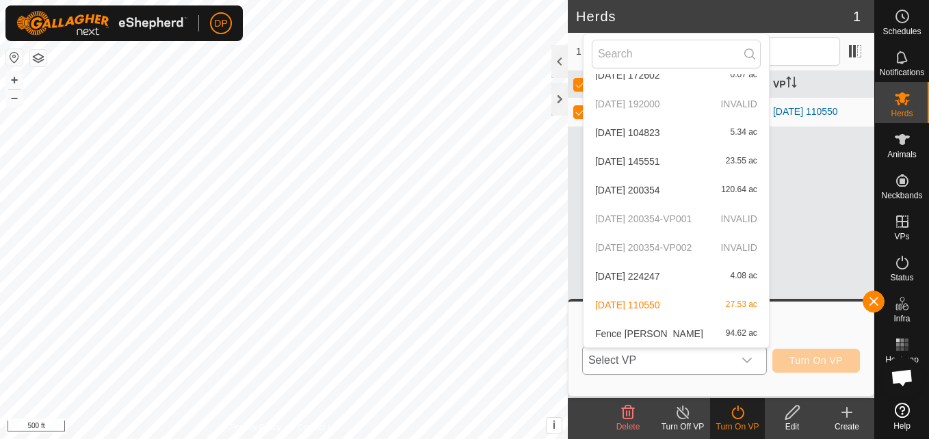
click at [684, 337] on li "[PERSON_NAME] 94.62 ac" at bounding box center [676, 333] width 185 height 27
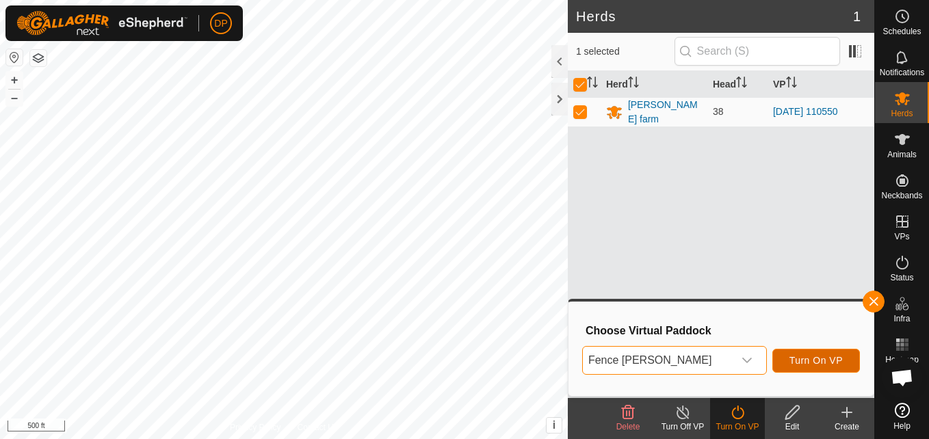
click at [823, 359] on span "Turn On VP" at bounding box center [816, 360] width 53 height 11
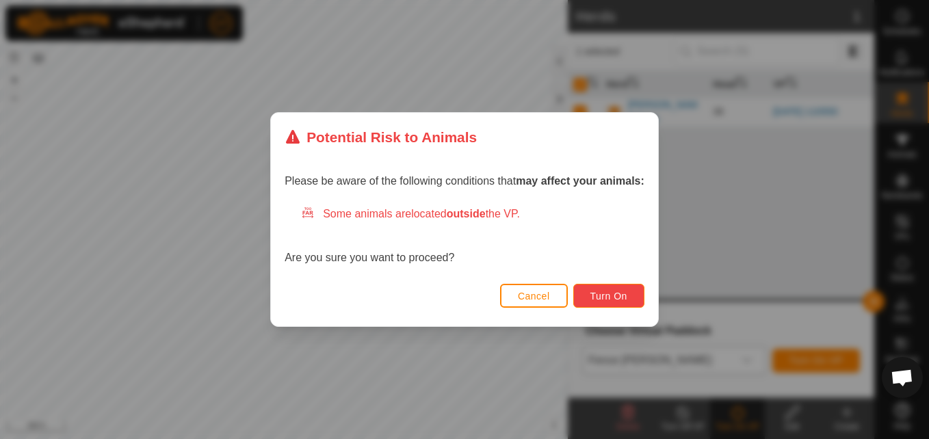
click at [610, 296] on span "Turn On" at bounding box center [609, 296] width 37 height 11
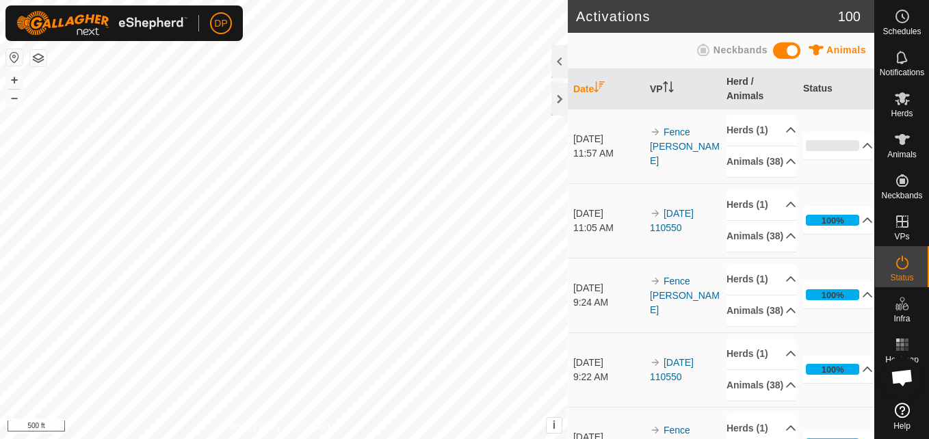
click at [625, 183] on td "[DATE] 11:57 AM" at bounding box center [606, 146] width 77 height 75
click at [553, 426] on span "i" at bounding box center [554, 426] width 3 height 12
click at [552, 426] on span "›" at bounding box center [553, 426] width 3 height 12
